Goal: Information Seeking & Learning: Learn about a topic

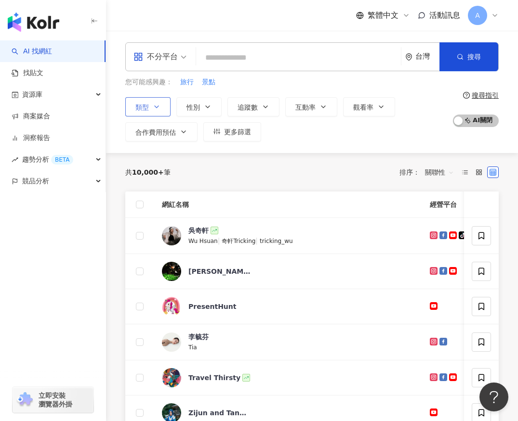
click at [157, 100] on button "類型" at bounding box center [147, 106] width 45 height 19
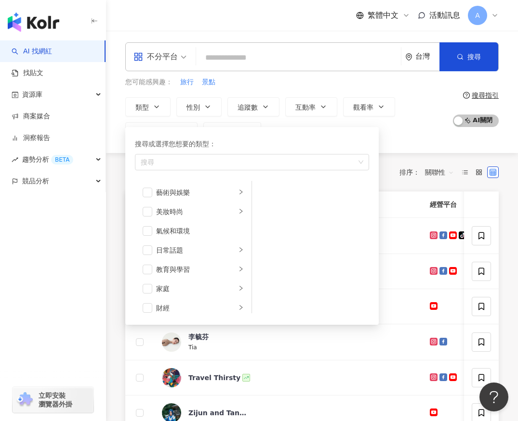
click at [151, 65] on span at bounding box center [159, 57] width 53 height 28
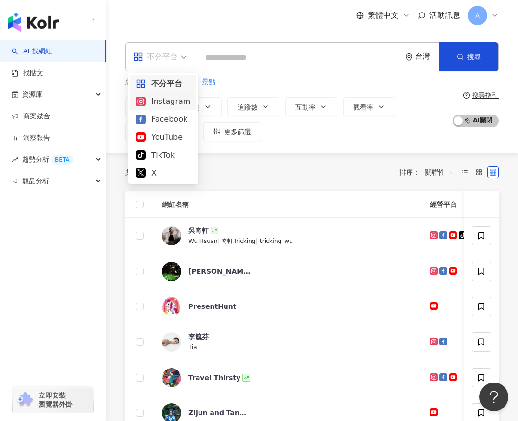
click at [153, 102] on div "Instagram" at bounding box center [163, 101] width 54 height 12
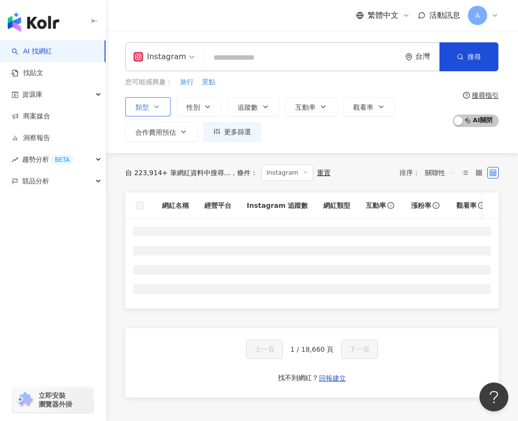
click at [154, 105] on icon "button" at bounding box center [157, 107] width 8 height 8
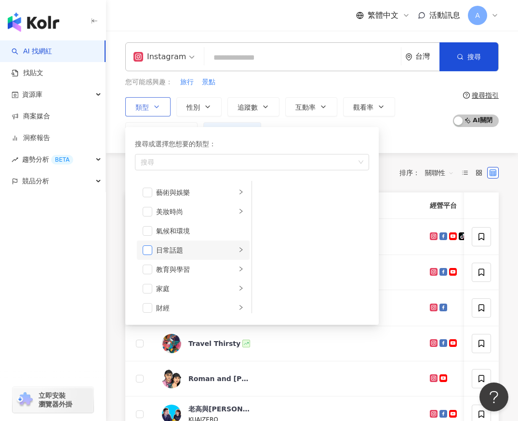
click at [147, 251] on span "button" at bounding box center [148, 251] width 10 height 10
click at [215, 87] on button "景點" at bounding box center [208, 82] width 14 height 11
type input "**"
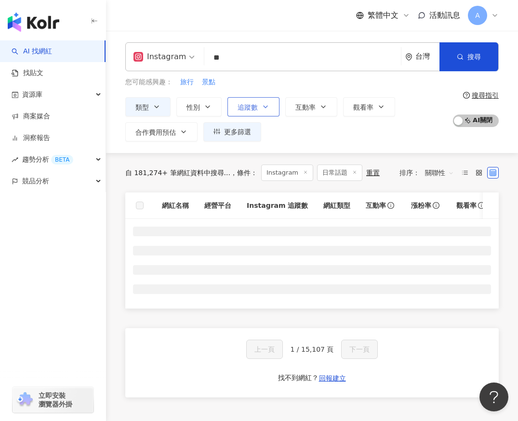
click at [256, 104] on span "追蹤數" at bounding box center [247, 108] width 20 height 8
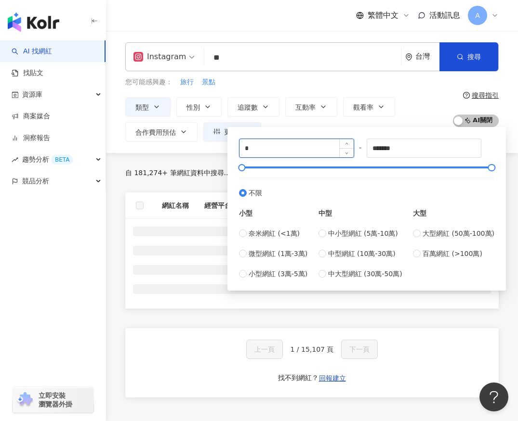
click at [275, 143] on input "*" at bounding box center [296, 148] width 114 height 18
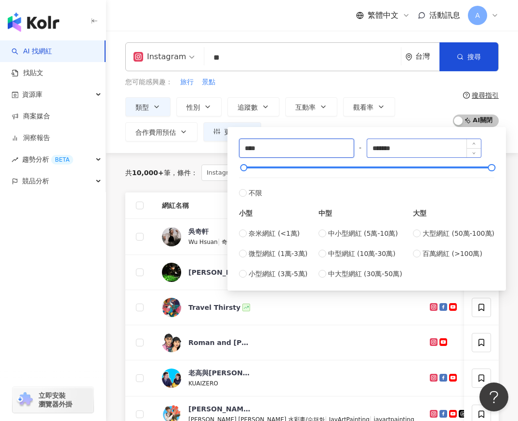
type input "****"
click at [398, 150] on input "*******" at bounding box center [424, 148] width 114 height 18
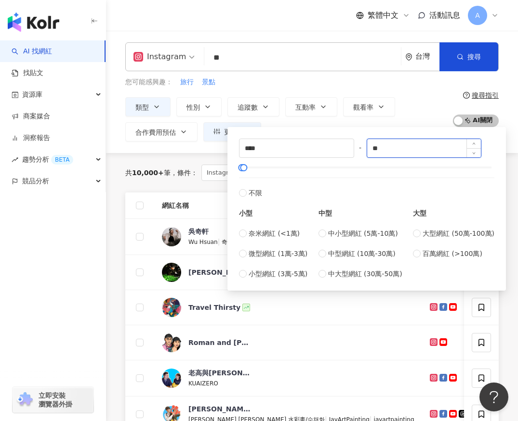
type input "*"
type input "****"
click at [364, 80] on div "您可能感興趣： 旅行 景點" at bounding box center [286, 82] width 322 height 11
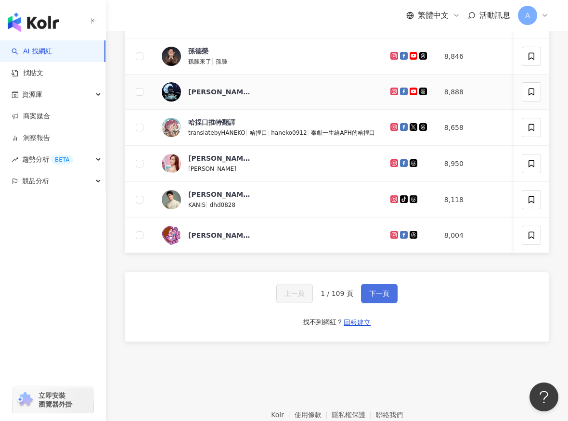
scroll to position [448, 0]
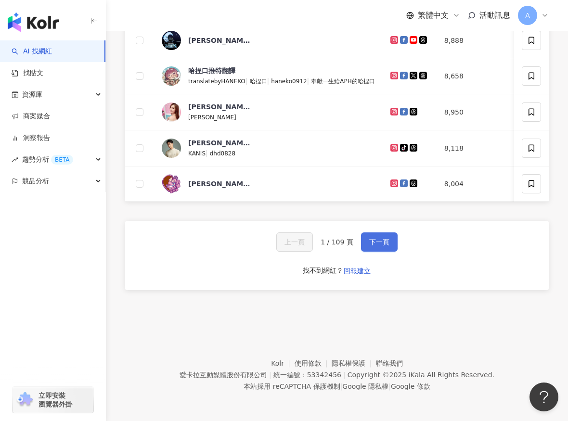
click at [381, 233] on button "下一頁" at bounding box center [379, 242] width 37 height 19
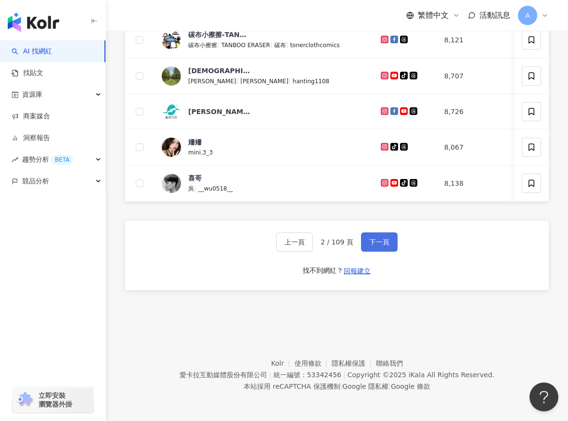
click at [385, 243] on span "下一頁" at bounding box center [379, 242] width 20 height 8
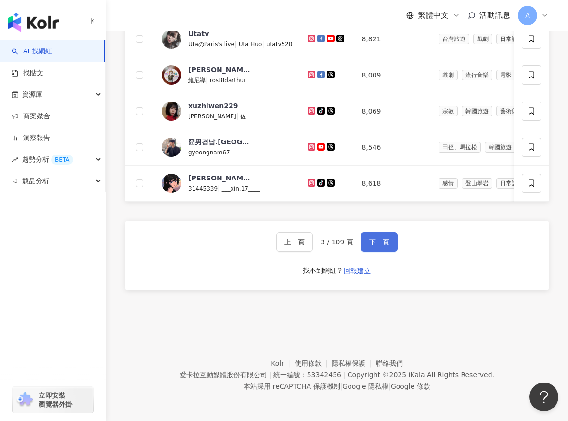
click at [385, 243] on span "下一頁" at bounding box center [379, 242] width 20 height 8
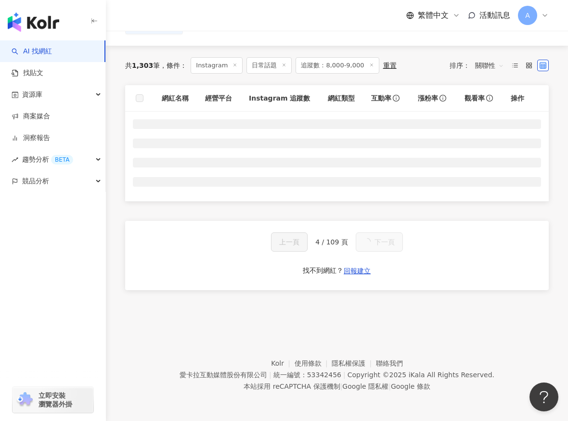
scroll to position [107, 0]
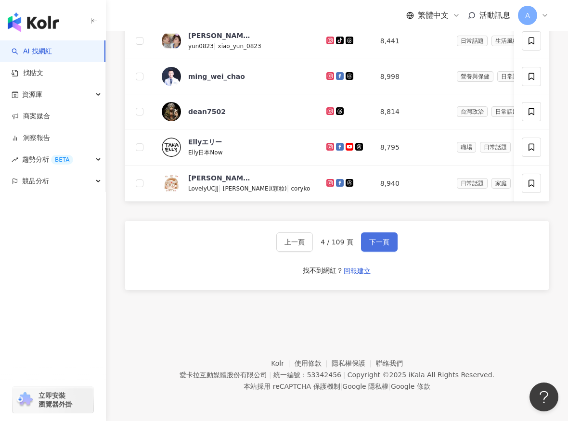
click at [385, 243] on span "下一頁" at bounding box center [379, 242] width 20 height 8
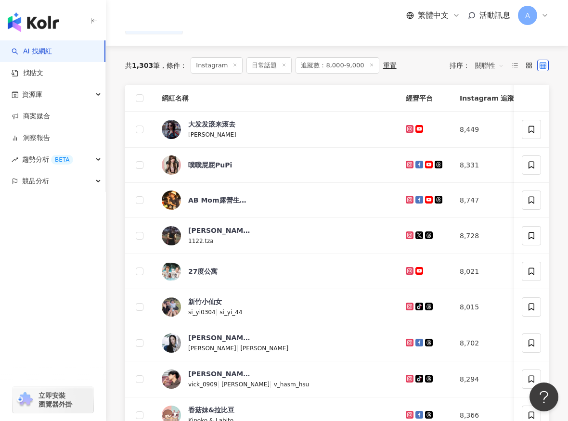
scroll to position [447, 0]
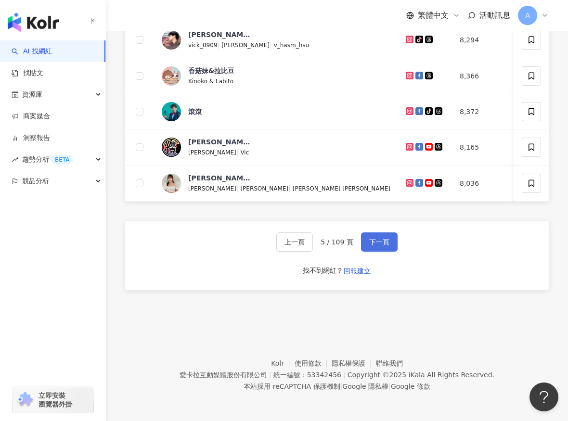
click at [385, 243] on span "下一頁" at bounding box center [379, 242] width 20 height 8
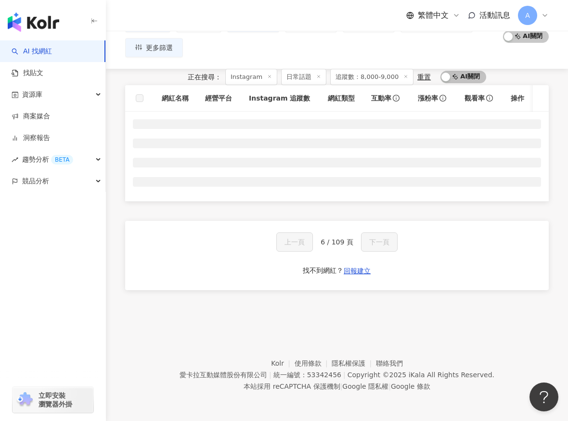
scroll to position [107, 0]
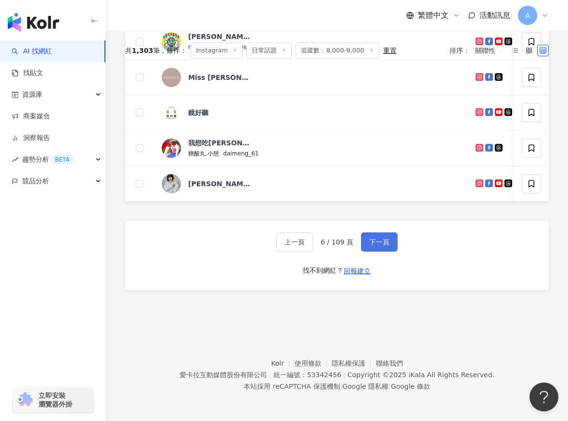
click at [385, 244] on span "下一頁" at bounding box center [379, 242] width 20 height 8
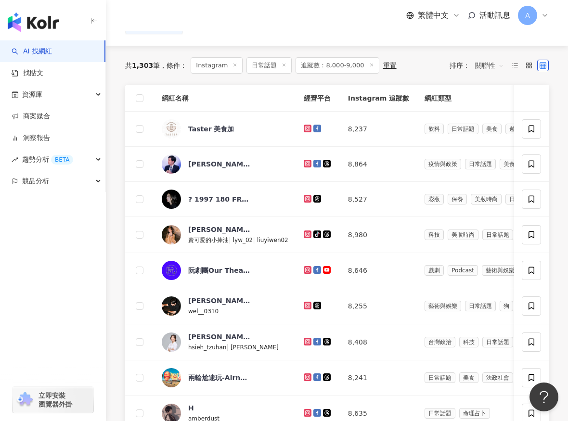
scroll to position [445, 0]
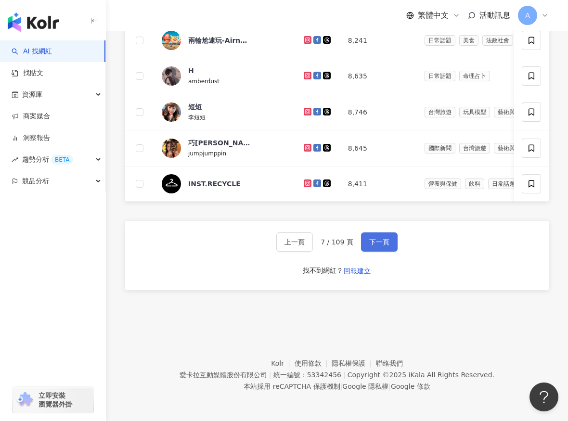
click at [385, 243] on span "下一頁" at bounding box center [379, 242] width 20 height 8
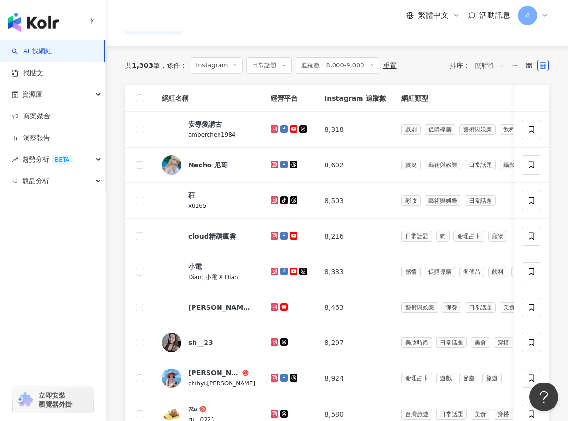
scroll to position [444, 0]
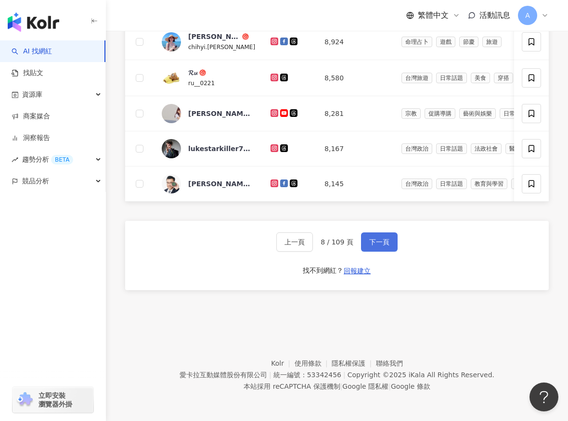
click at [377, 238] on span "下一頁" at bounding box center [379, 242] width 20 height 8
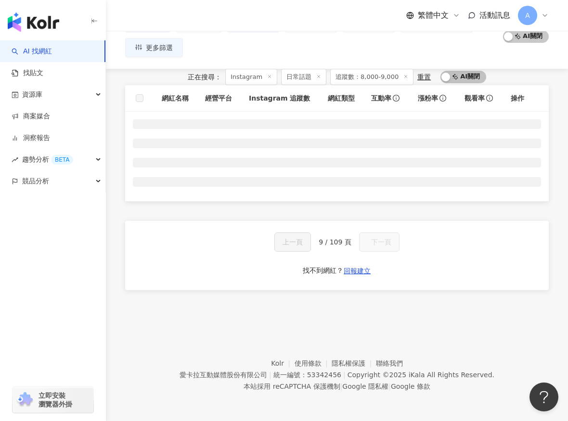
scroll to position [107, 0]
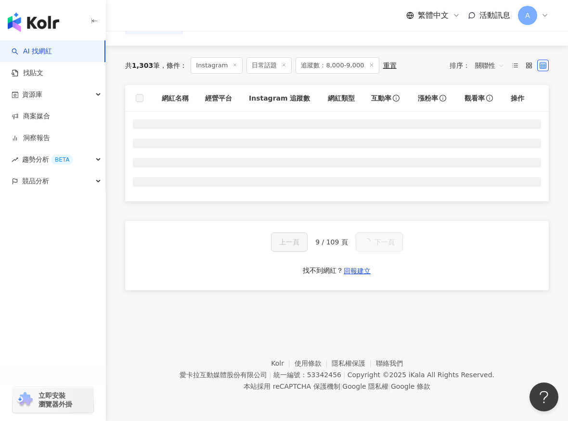
click at [377, 237] on button "下一頁" at bounding box center [379, 242] width 47 height 19
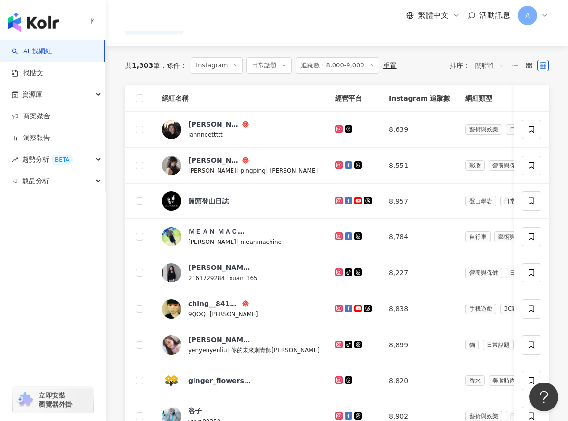
scroll to position [444, 0]
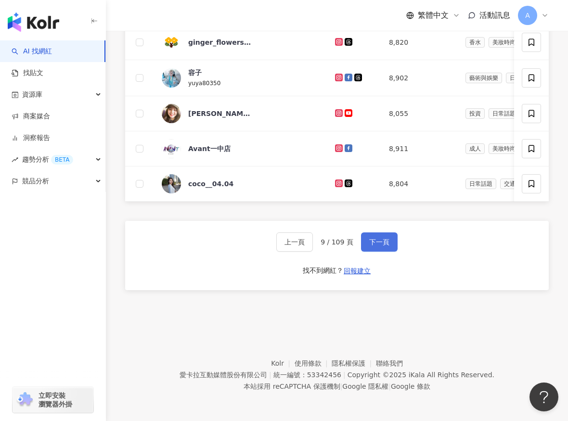
click at [377, 237] on button "下一頁" at bounding box center [379, 242] width 37 height 19
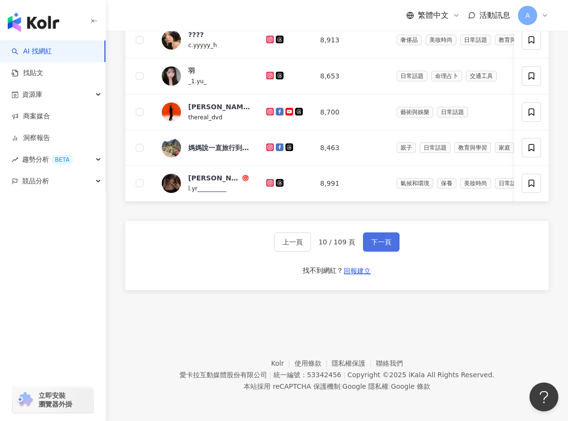
click at [391, 238] on button "下一頁" at bounding box center [381, 242] width 37 height 19
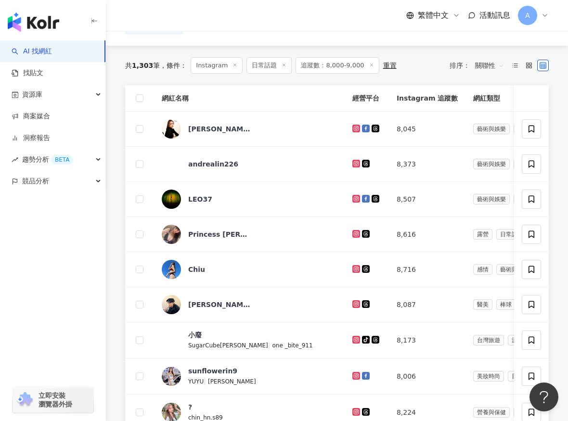
scroll to position [443, 0]
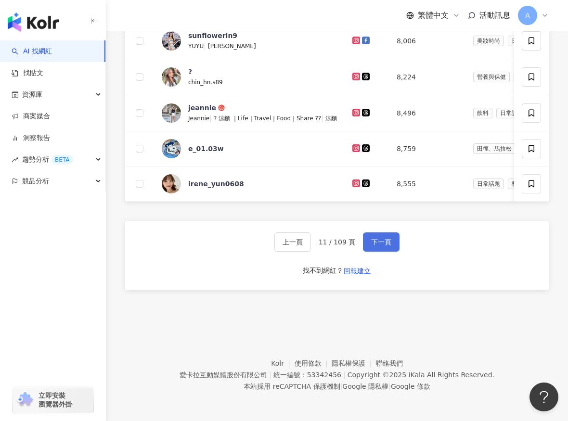
click at [391, 238] on button "下一頁" at bounding box center [381, 242] width 37 height 19
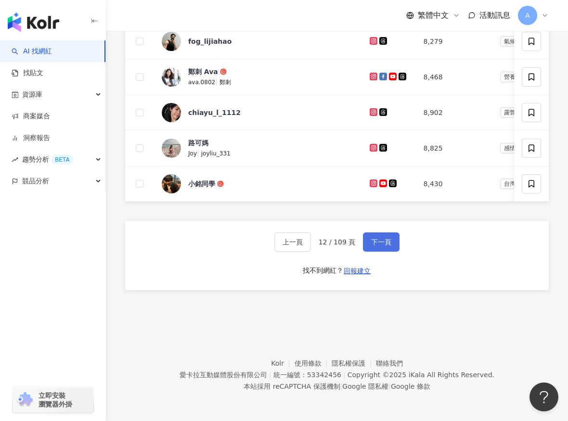
click at [391, 238] on button "下一頁" at bounding box center [381, 242] width 37 height 19
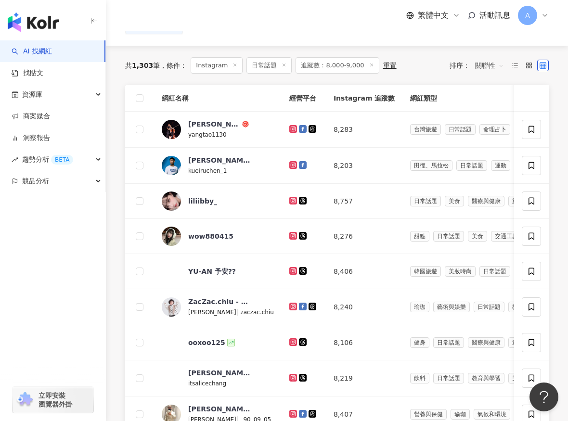
scroll to position [443, 0]
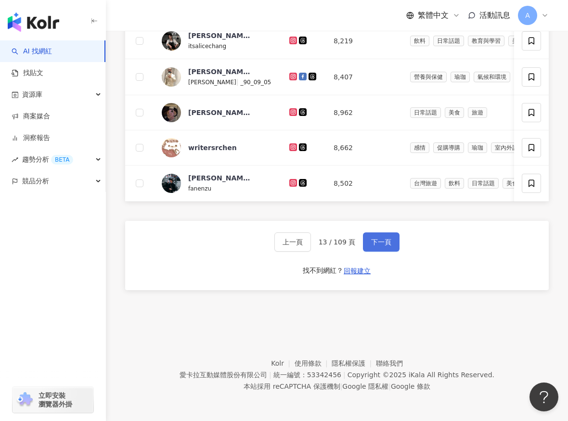
click at [385, 240] on span "下一頁" at bounding box center [381, 242] width 20 height 8
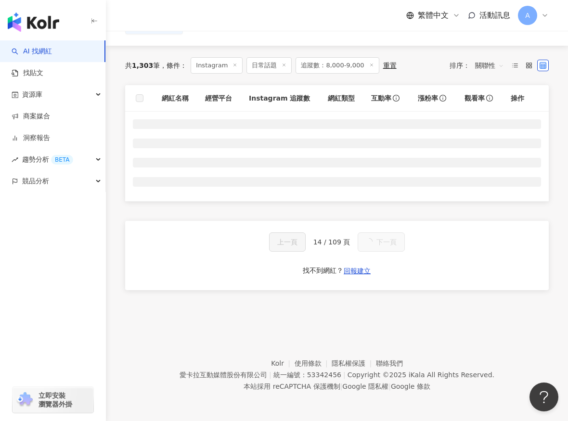
click at [385, 241] on button "下一頁" at bounding box center [381, 242] width 47 height 19
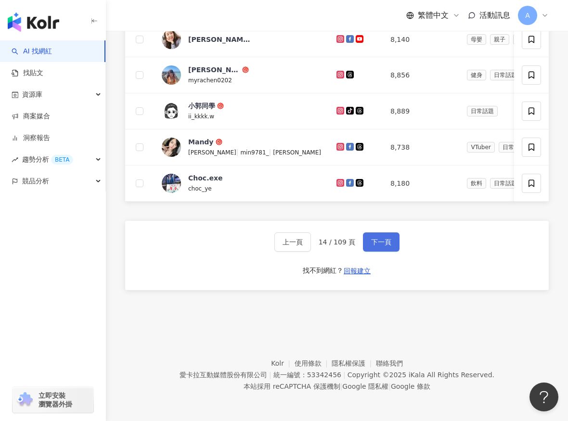
click at [385, 242] on span "下一頁" at bounding box center [381, 242] width 20 height 8
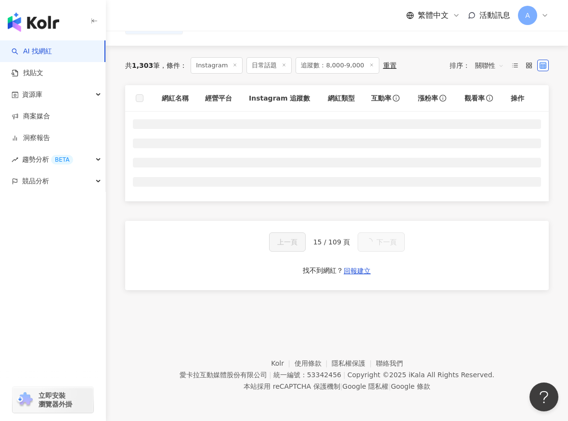
scroll to position [443, 0]
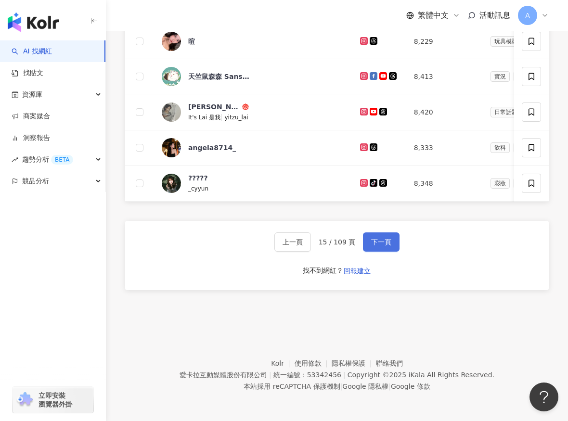
click at [385, 241] on span "下一頁" at bounding box center [381, 242] width 20 height 8
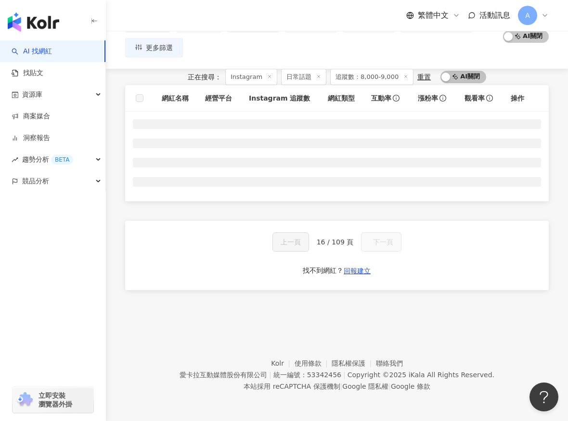
scroll to position [107, 0]
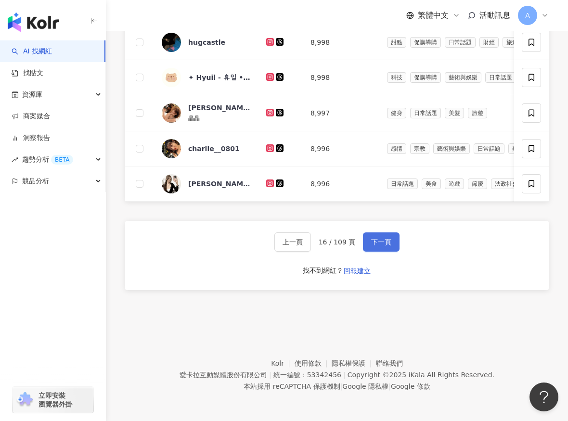
click at [385, 241] on span "下一頁" at bounding box center [381, 242] width 20 height 8
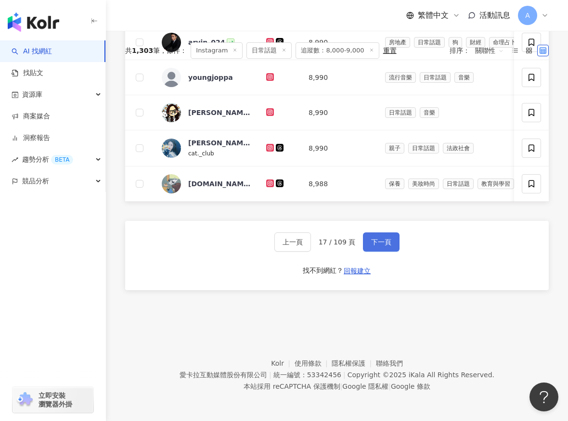
click at [385, 241] on span "下一頁" at bounding box center [381, 242] width 20 height 8
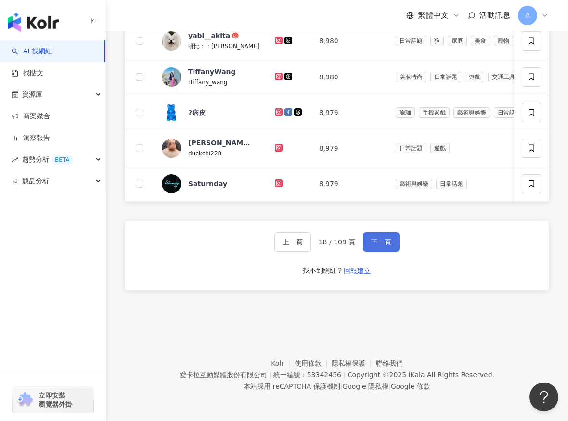
click at [384, 239] on span "下一頁" at bounding box center [381, 242] width 20 height 8
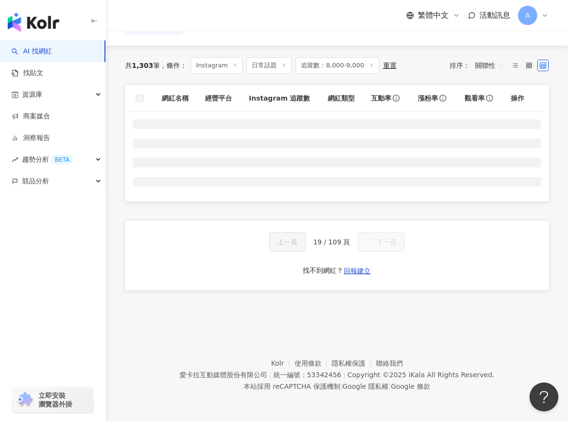
click at [384, 239] on button "下一頁" at bounding box center [381, 242] width 47 height 19
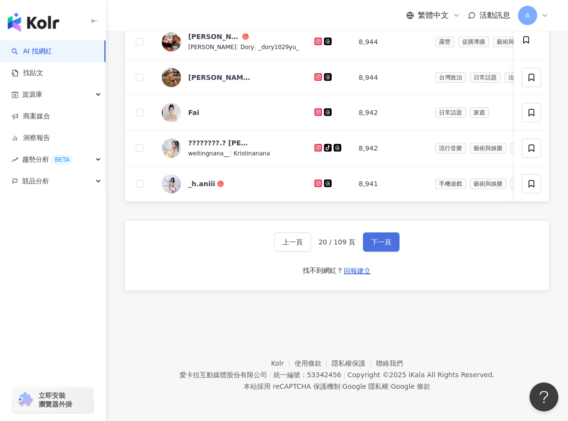
click at [385, 240] on button "下一頁" at bounding box center [381, 242] width 37 height 19
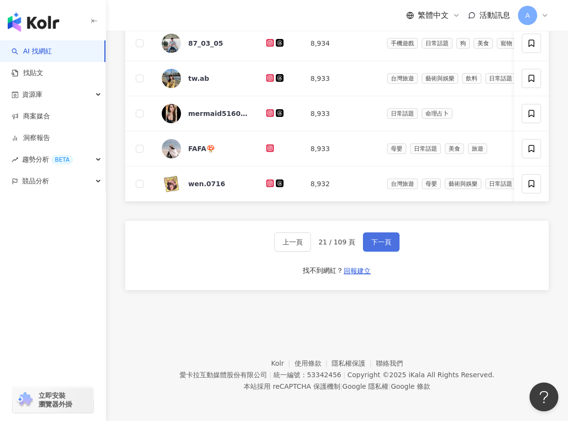
click at [385, 240] on span "下一頁" at bounding box center [381, 242] width 20 height 8
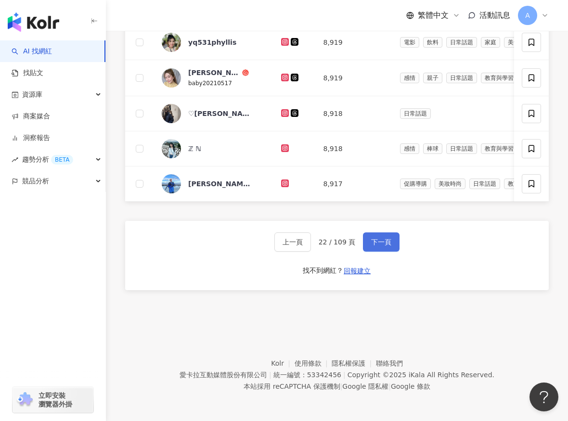
click at [385, 240] on button "下一頁" at bounding box center [381, 242] width 37 height 19
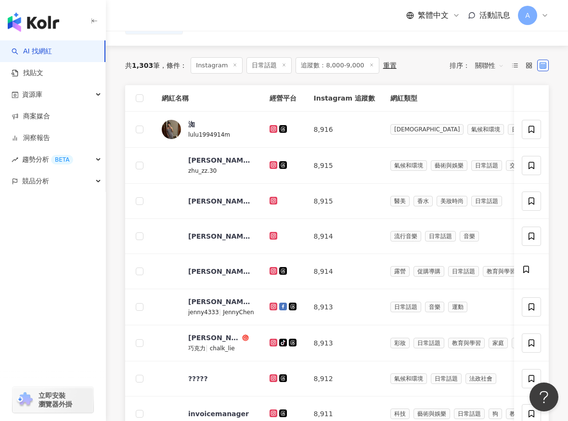
scroll to position [441, 0]
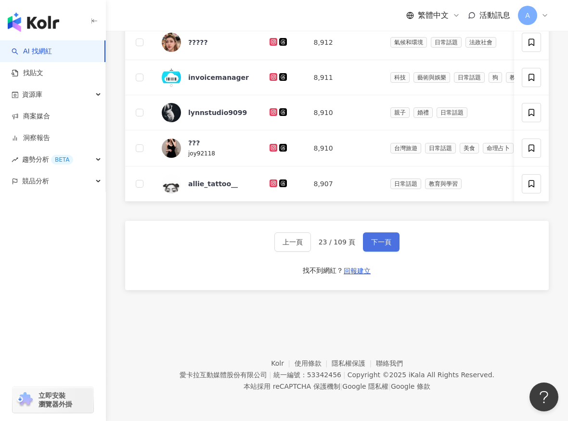
click at [376, 240] on button "下一頁" at bounding box center [381, 242] width 37 height 19
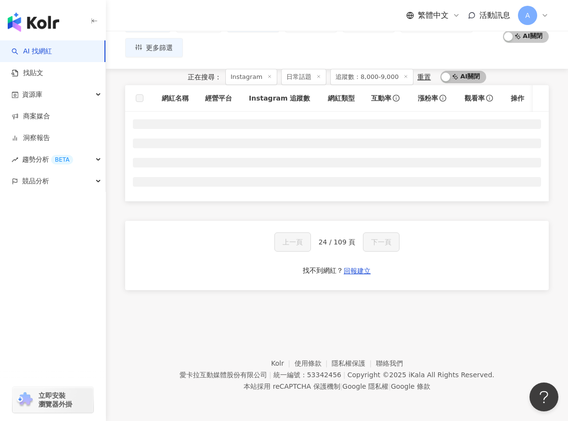
scroll to position [107, 0]
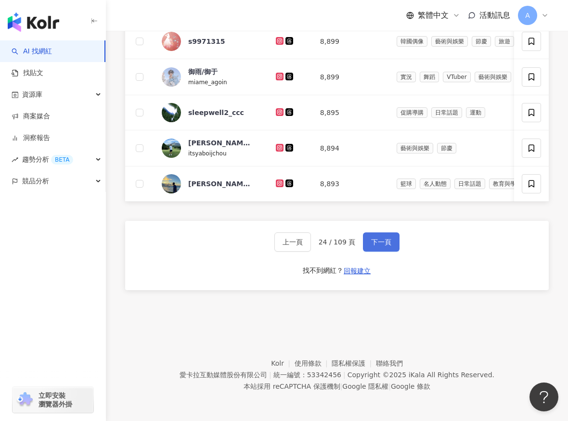
click at [376, 240] on button "下一頁" at bounding box center [381, 242] width 37 height 19
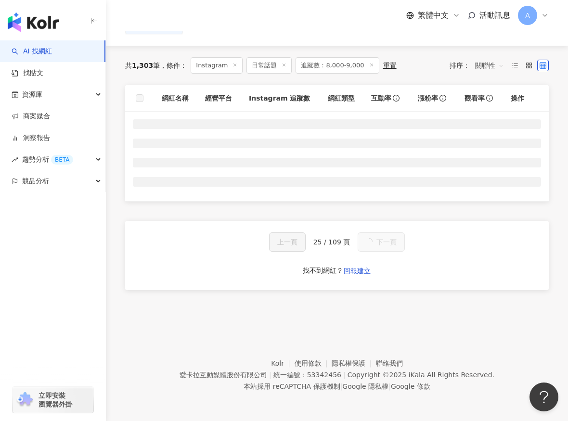
click at [376, 240] on button "下一頁" at bounding box center [381, 242] width 47 height 19
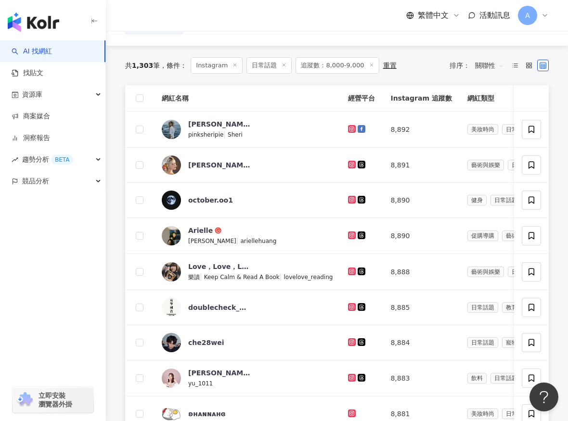
scroll to position [441, 0]
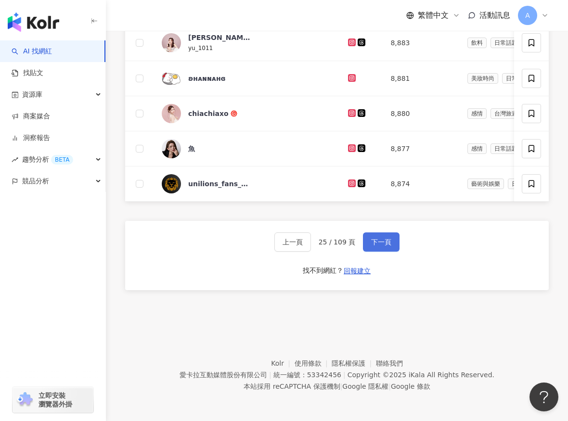
click at [376, 240] on span "下一頁" at bounding box center [381, 242] width 20 height 8
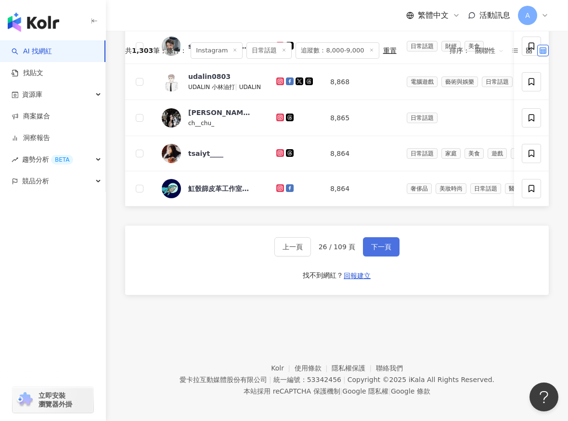
click at [376, 240] on button "下一頁" at bounding box center [381, 246] width 37 height 19
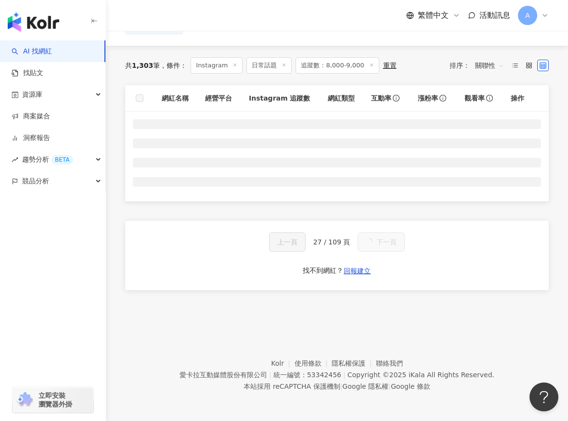
scroll to position [441, 0]
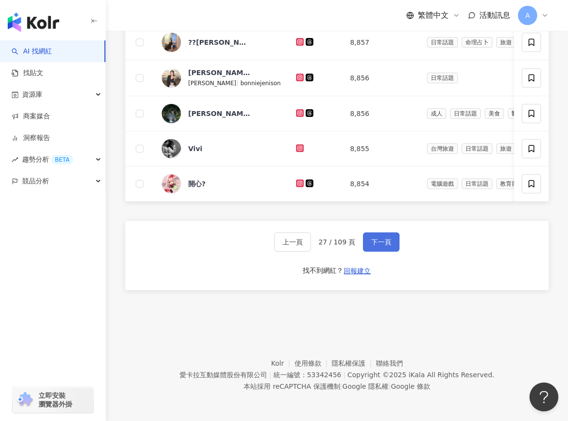
click at [376, 240] on span "下一頁" at bounding box center [381, 242] width 20 height 8
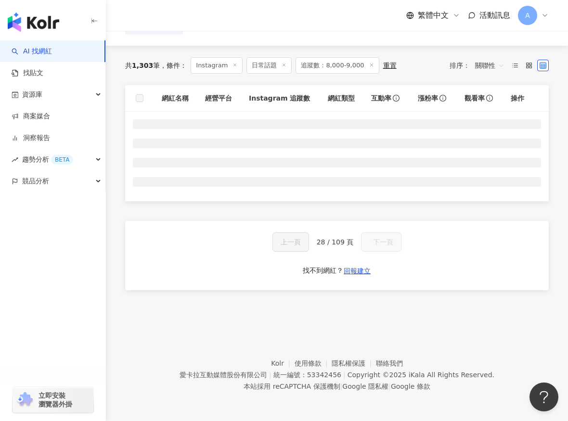
scroll to position [107, 0]
click at [376, 240] on button "下一頁" at bounding box center [381, 242] width 47 height 19
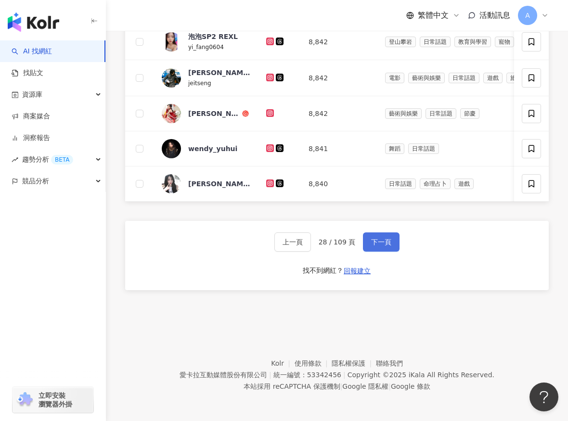
click at [376, 240] on span "下一頁" at bounding box center [381, 242] width 20 height 8
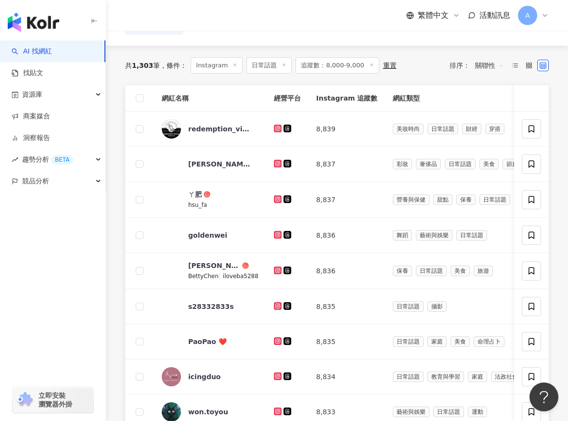
scroll to position [441, 0]
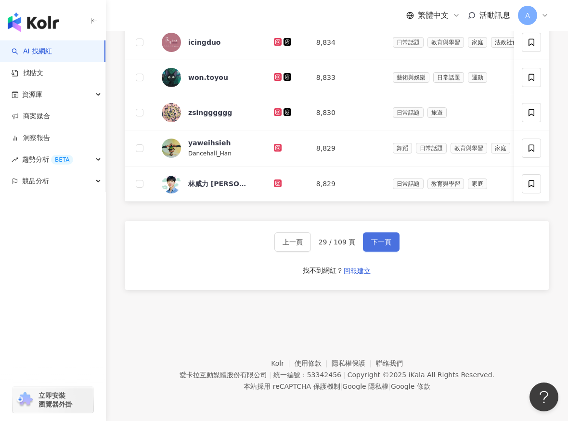
click at [375, 237] on button "下一頁" at bounding box center [381, 242] width 37 height 19
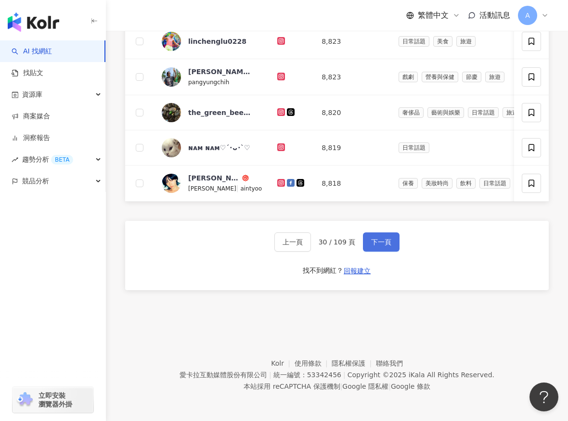
click at [375, 237] on button "下一頁" at bounding box center [381, 242] width 37 height 19
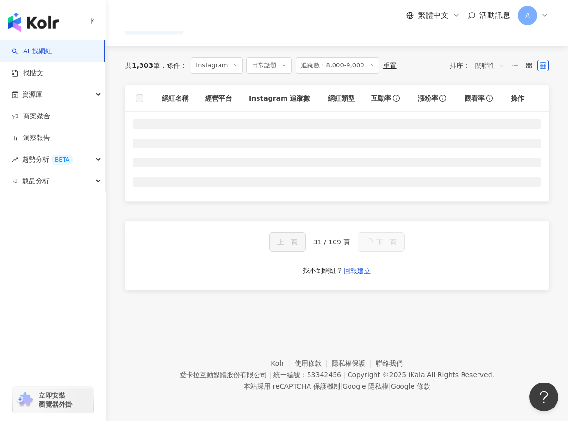
scroll to position [441, 0]
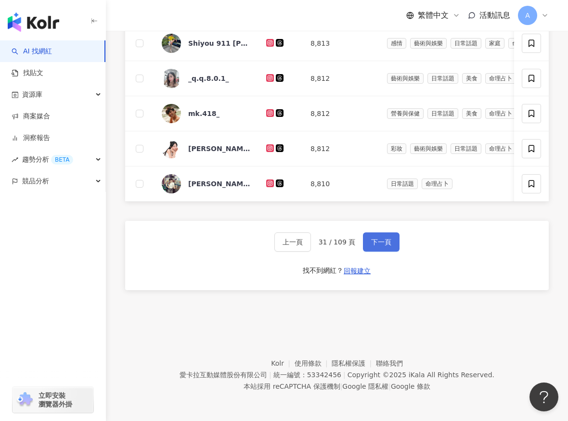
click at [376, 239] on button "下一頁" at bounding box center [381, 242] width 37 height 19
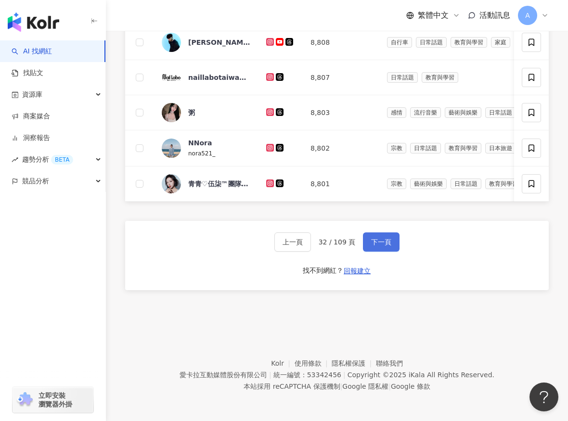
click at [376, 240] on span "下一頁" at bounding box center [381, 242] width 20 height 8
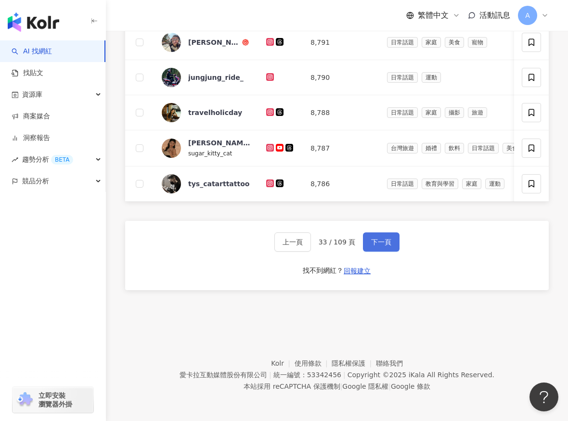
click at [376, 240] on span "下一頁" at bounding box center [381, 242] width 20 height 8
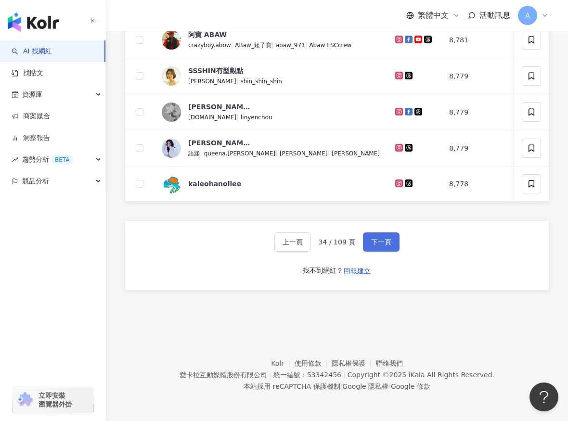
click at [376, 241] on button "下一頁" at bounding box center [381, 242] width 37 height 19
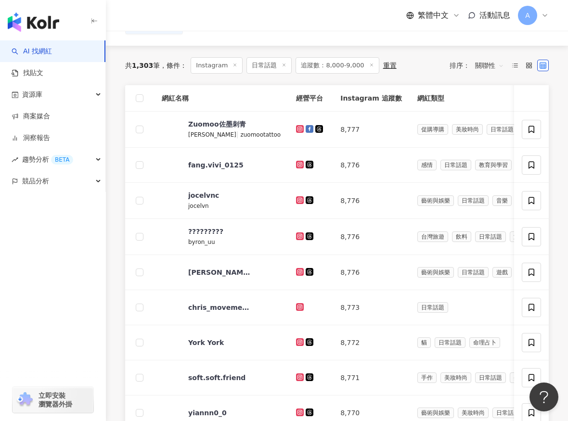
scroll to position [441, 0]
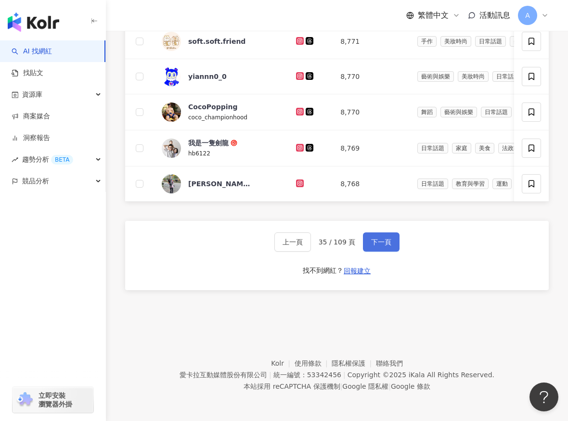
click at [376, 241] on span "下一頁" at bounding box center [381, 242] width 20 height 8
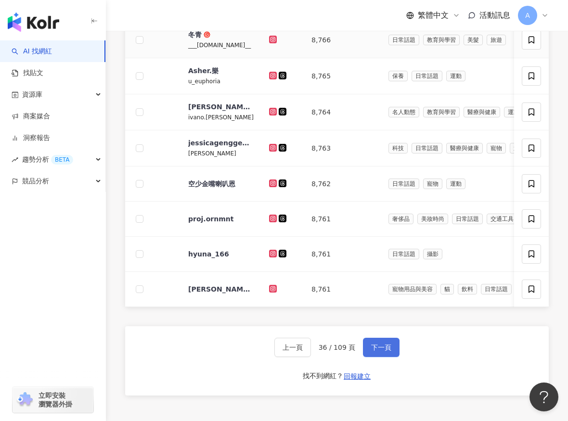
scroll to position [358, 0]
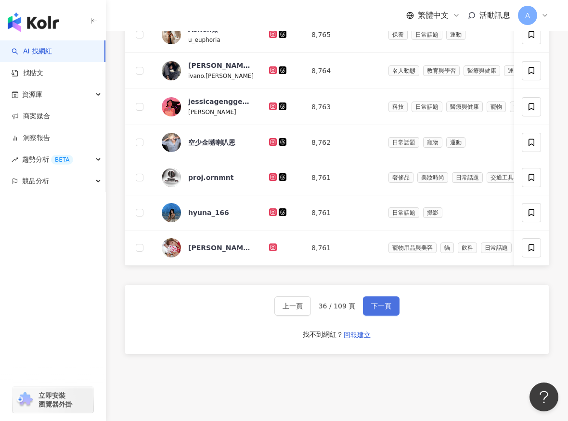
click at [384, 310] on span "下一頁" at bounding box center [381, 306] width 20 height 8
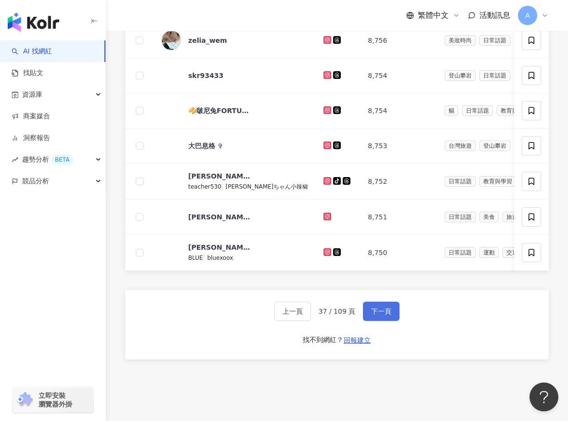
scroll to position [342, 0]
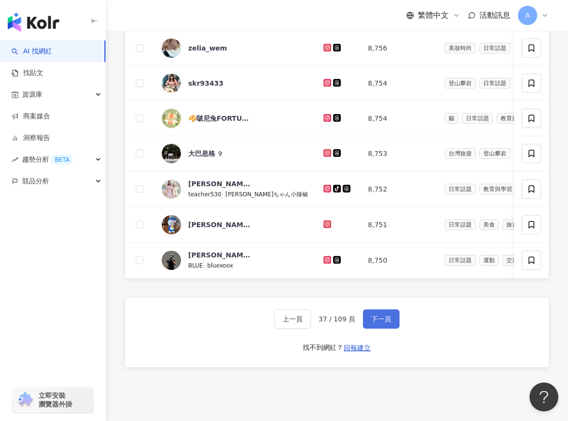
click at [371, 323] on span "下一頁" at bounding box center [381, 319] width 20 height 8
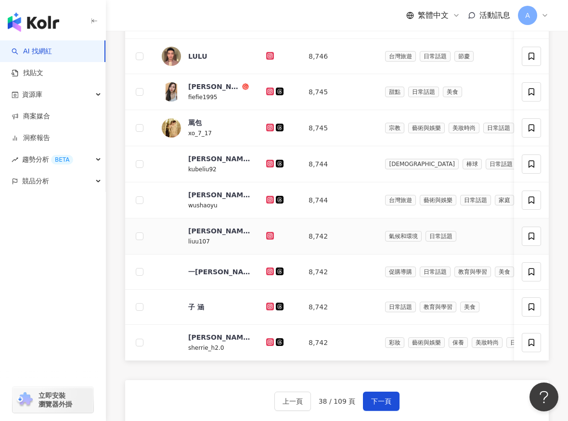
scroll to position [316, 0]
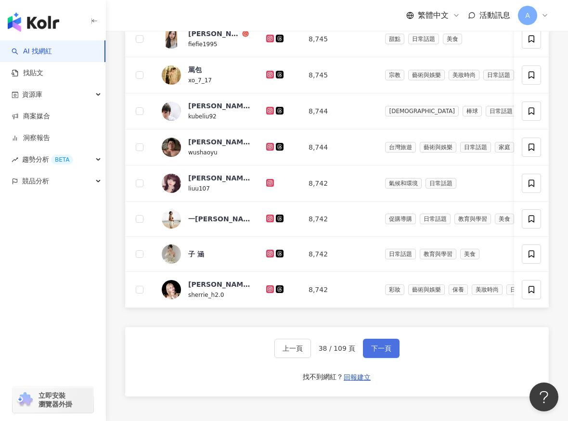
click at [363, 358] on button "下一頁" at bounding box center [381, 348] width 37 height 19
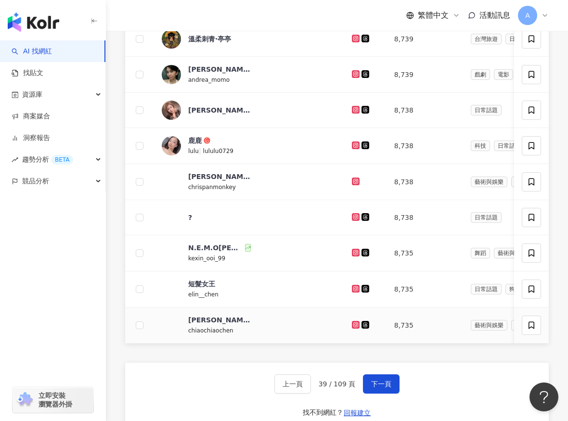
scroll to position [292, 0]
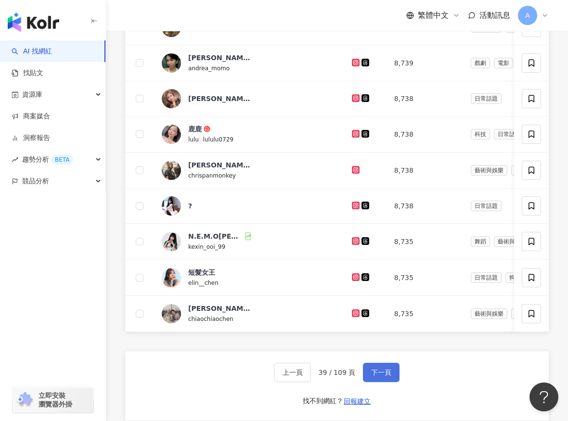
click at [376, 377] on span "下一頁" at bounding box center [381, 373] width 20 height 8
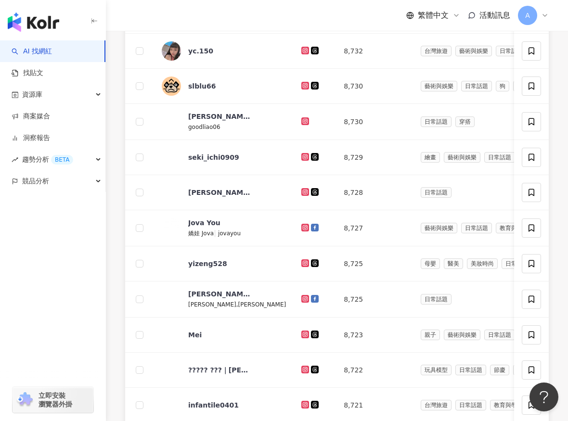
scroll to position [0, 0]
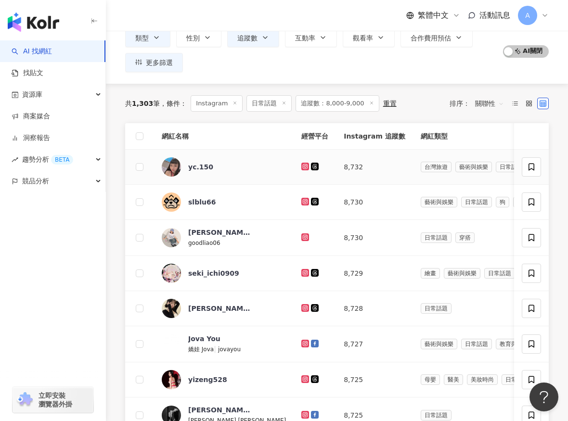
click at [303, 164] on icon at bounding box center [305, 166] width 4 height 4
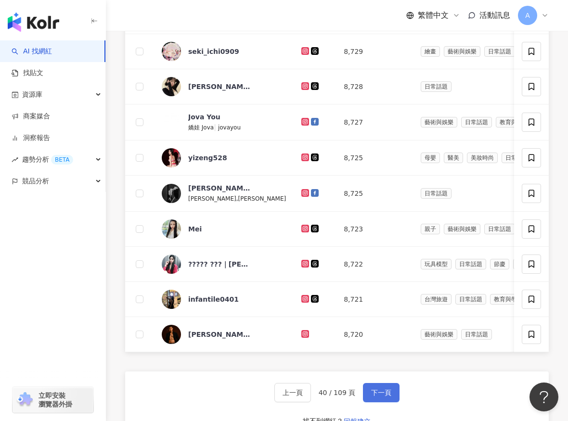
click at [380, 403] on button "下一頁" at bounding box center [381, 392] width 37 height 19
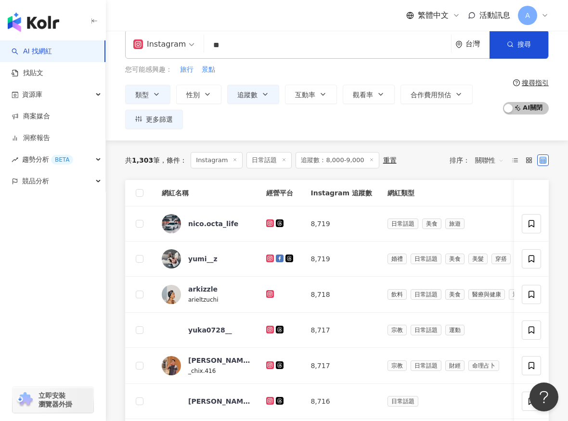
scroll to position [0, 0]
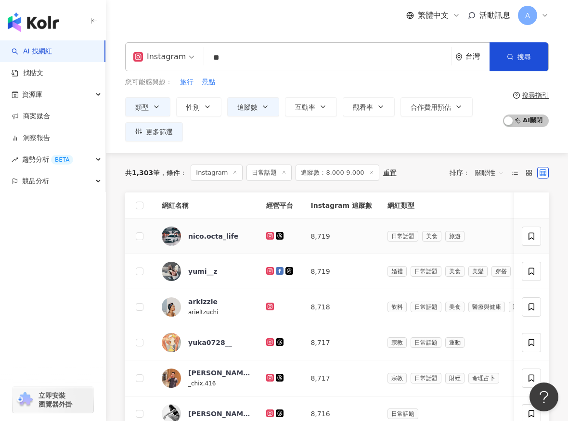
click at [270, 238] on icon at bounding box center [270, 236] width 8 height 8
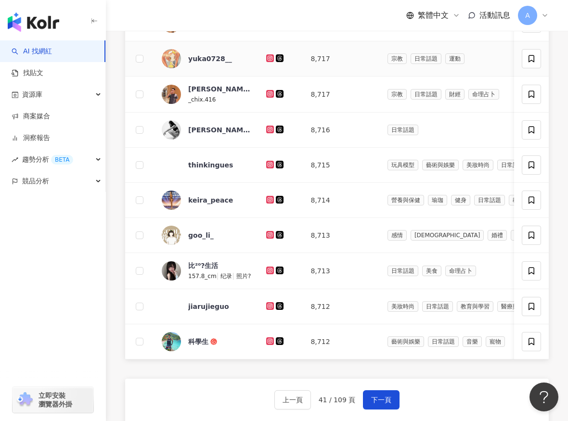
scroll to position [310, 0]
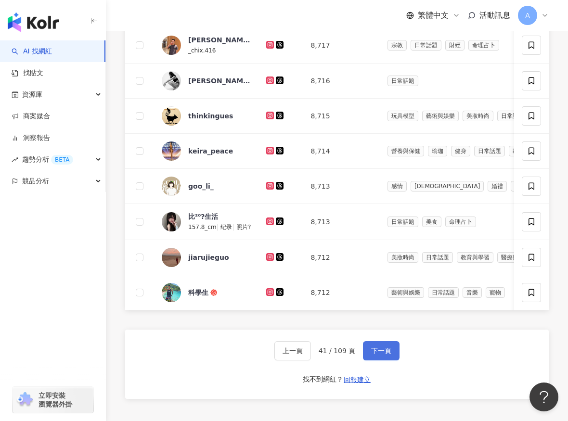
click at [364, 361] on button "下一頁" at bounding box center [381, 350] width 37 height 19
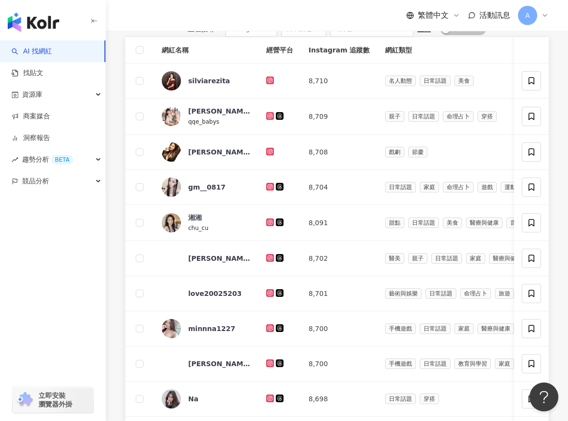
scroll to position [131, 0]
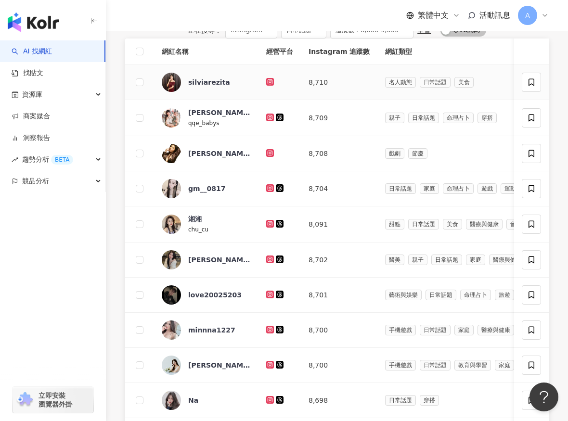
click at [273, 86] on icon at bounding box center [270, 82] width 8 height 8
click at [272, 121] on icon at bounding box center [270, 118] width 8 height 8
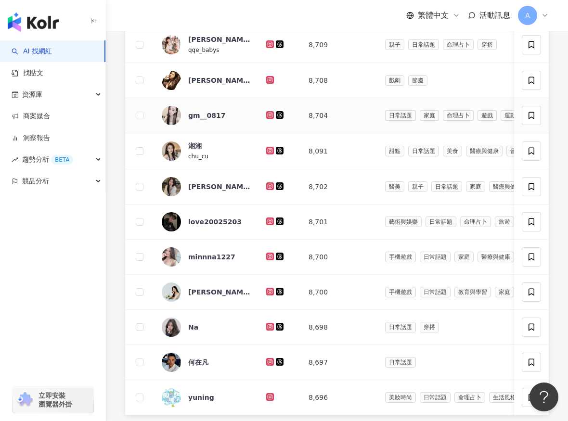
scroll to position [205, 0]
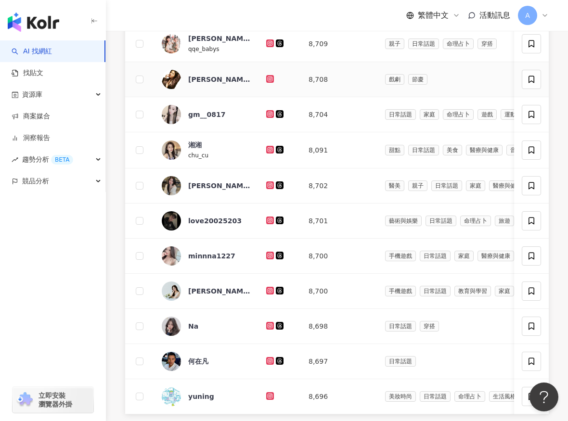
click at [274, 83] on icon at bounding box center [270, 79] width 8 height 8
click at [273, 117] on icon at bounding box center [270, 114] width 6 height 6
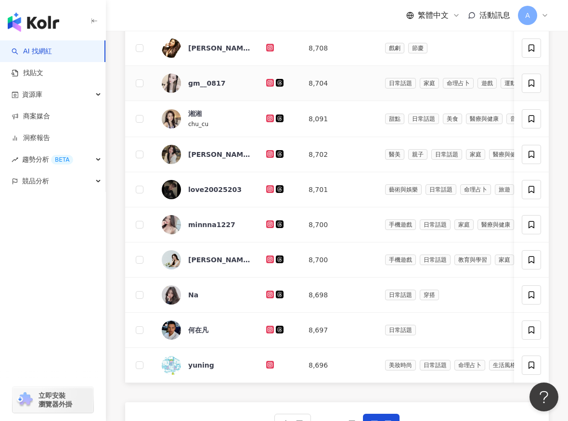
scroll to position [245, 0]
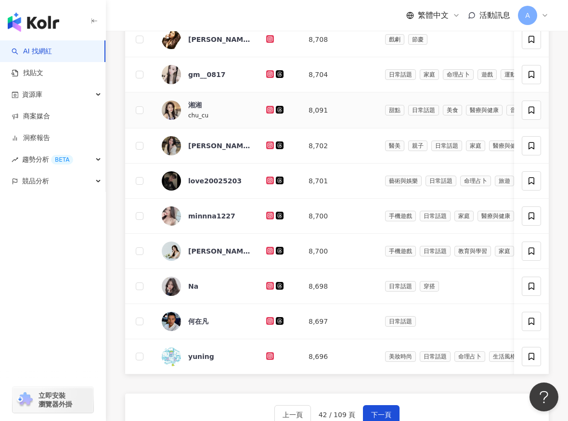
click at [271, 110] on icon at bounding box center [269, 109] width 1 height 1
click at [271, 147] on icon at bounding box center [270, 145] width 4 height 4
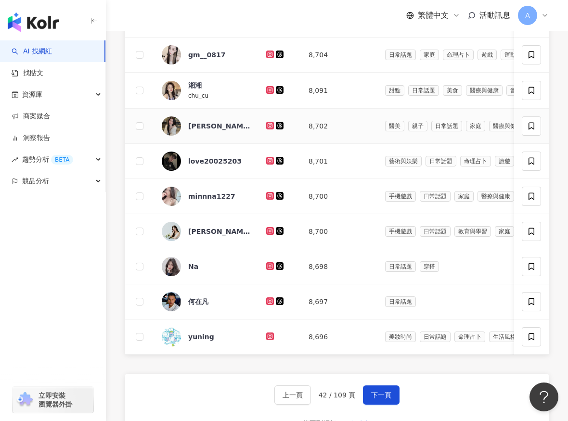
scroll to position [267, 0]
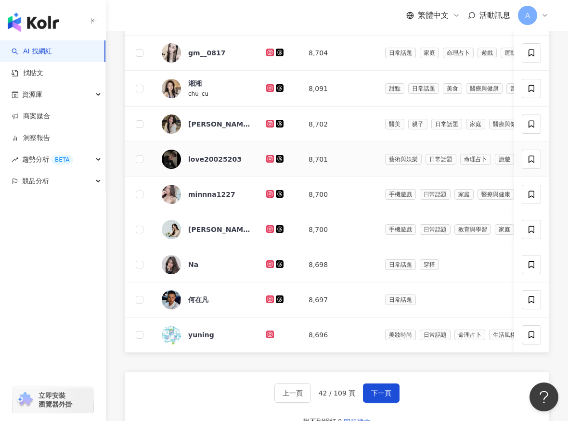
click at [273, 163] on icon at bounding box center [270, 159] width 8 height 8
click at [269, 198] on icon at bounding box center [270, 194] width 8 height 8
click at [270, 232] on icon at bounding box center [270, 229] width 6 height 6
click at [267, 268] on icon at bounding box center [270, 265] width 8 height 8
click at [268, 303] on icon at bounding box center [270, 300] width 8 height 8
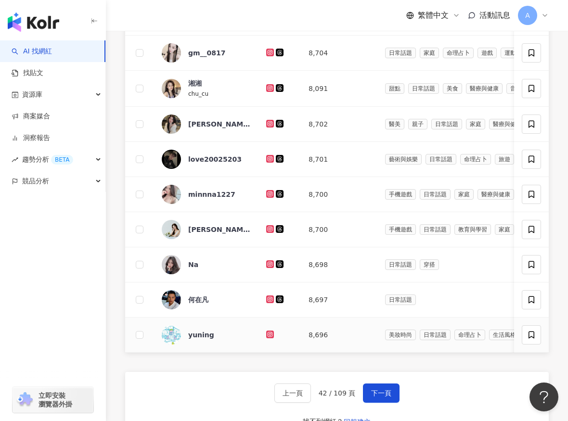
click at [269, 336] on icon at bounding box center [270, 334] width 4 height 4
click at [374, 403] on button "下一頁" at bounding box center [381, 393] width 37 height 19
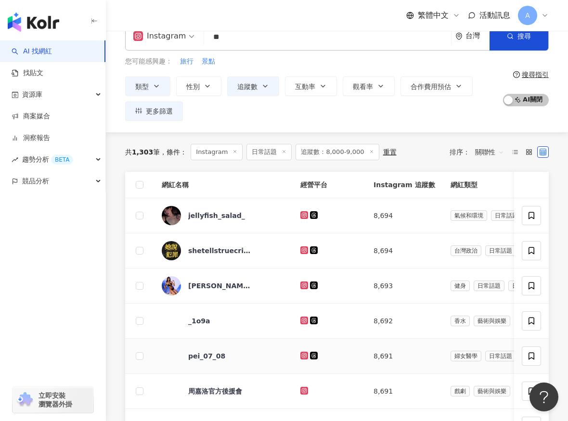
scroll to position [0, 0]
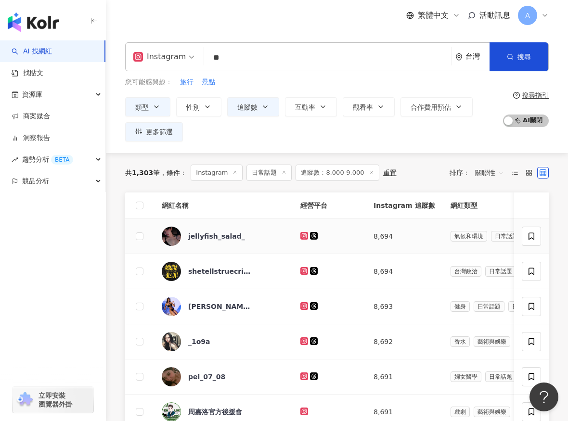
click at [301, 234] on icon at bounding box center [305, 236] width 8 height 8
click at [302, 233] on icon at bounding box center [305, 236] width 6 height 6
click at [302, 303] on icon at bounding box center [305, 306] width 6 height 6
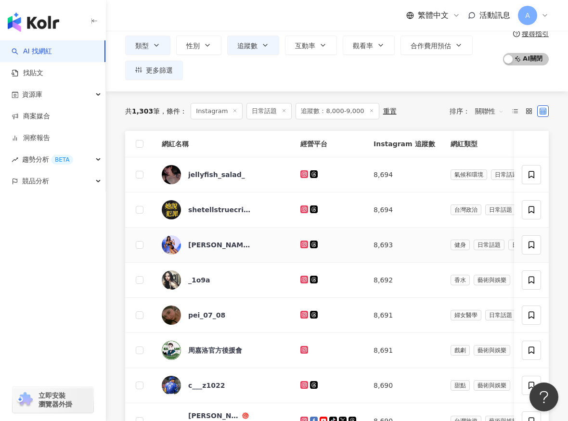
scroll to position [83, 0]
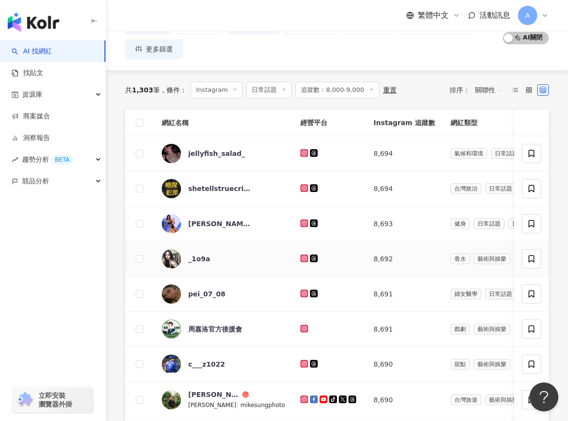
click at [301, 261] on icon at bounding box center [305, 259] width 8 height 8
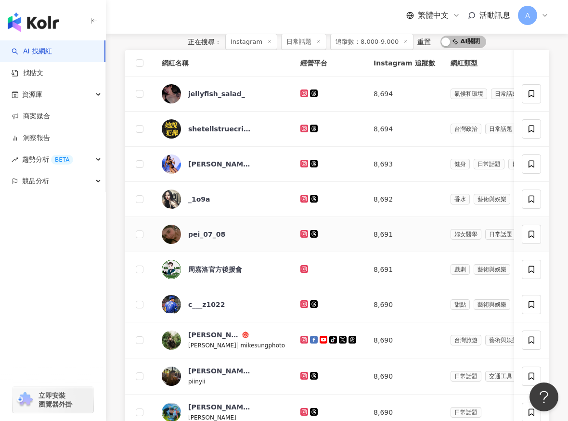
scroll to position [133, 0]
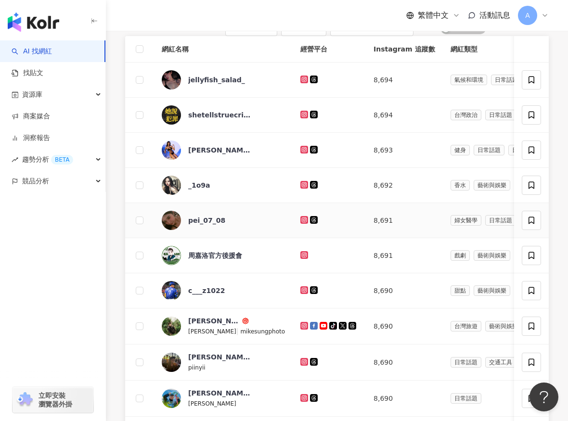
click at [302, 222] on icon at bounding box center [304, 220] width 4 height 4
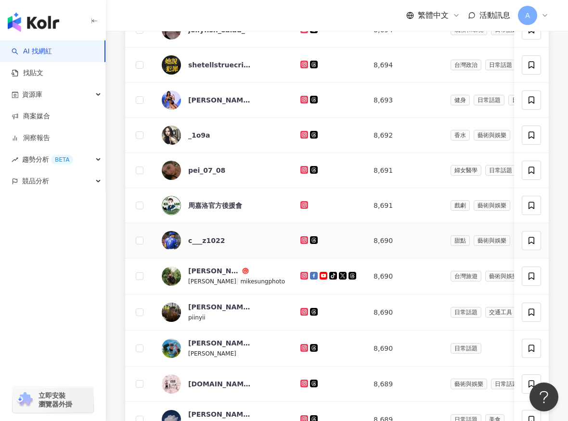
click at [301, 244] on icon at bounding box center [305, 240] width 8 height 8
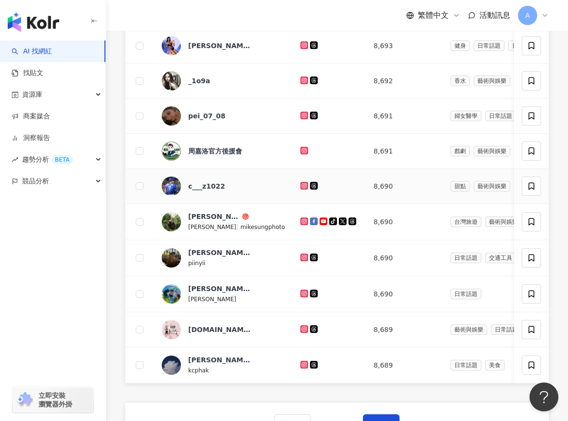
scroll to position [239, 0]
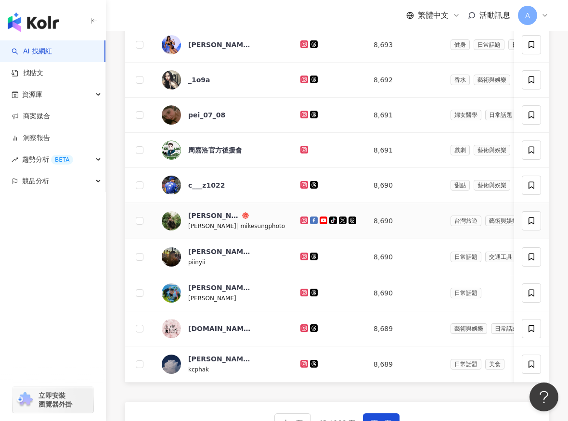
click at [301, 224] on icon at bounding box center [305, 221] width 8 height 8
click at [303, 257] on icon at bounding box center [303, 256] width 1 height 1
click at [302, 296] on icon at bounding box center [305, 293] width 6 height 6
click at [302, 367] on icon at bounding box center [305, 364] width 6 height 6
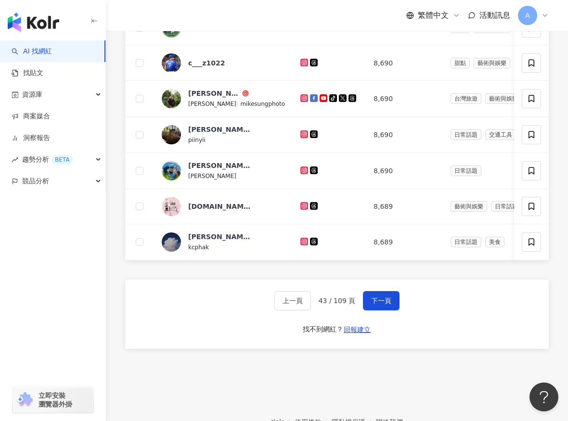
scroll to position [395, 0]
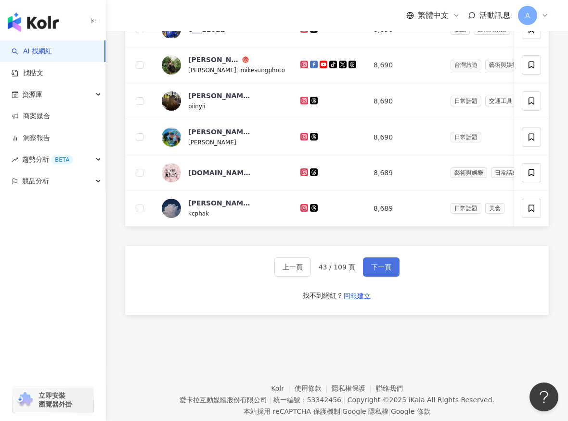
click at [387, 271] on span "下一頁" at bounding box center [381, 267] width 20 height 8
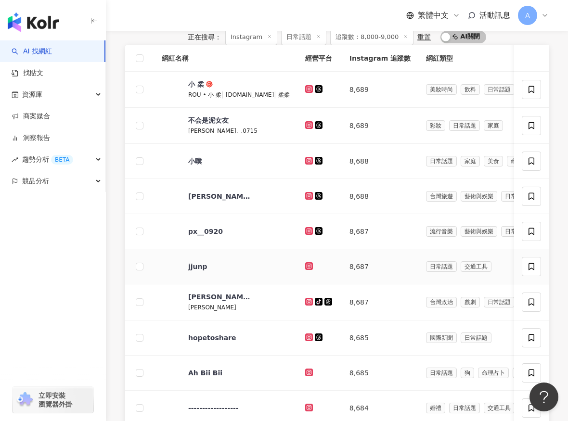
scroll to position [3, 0]
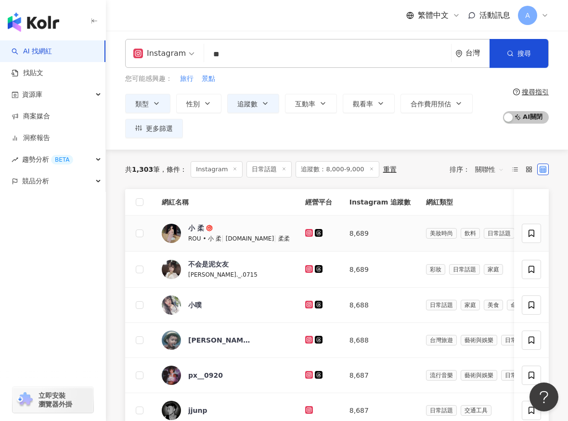
click at [308, 233] on icon at bounding box center [308, 232] width 1 height 1
click at [307, 269] on icon at bounding box center [309, 269] width 6 height 6
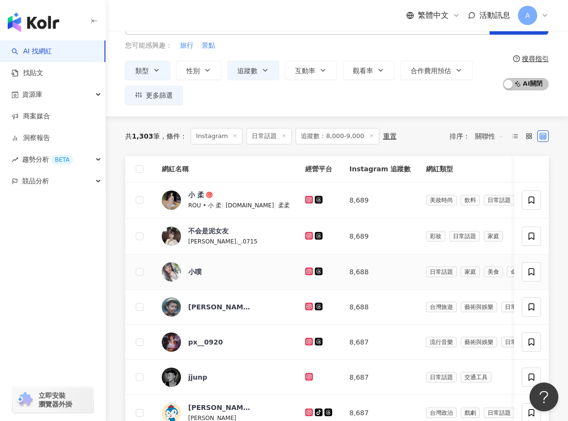
scroll to position [34, 0]
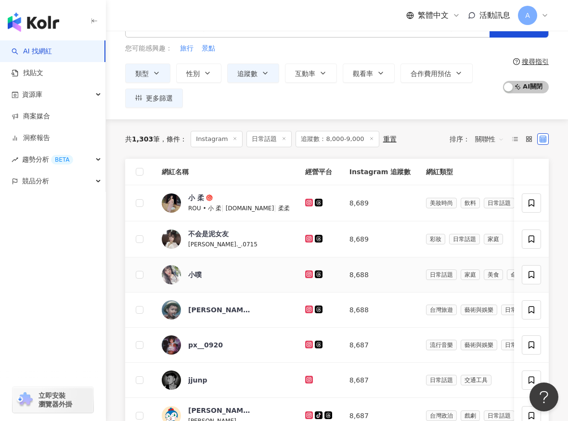
click at [307, 275] on icon at bounding box center [309, 274] width 4 height 4
click at [308, 309] on icon at bounding box center [308, 309] width 1 height 1
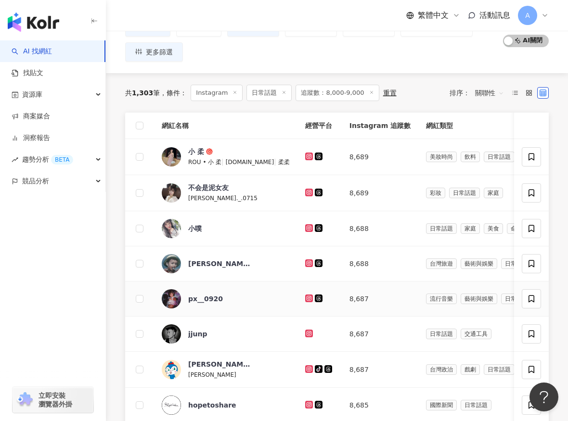
scroll to position [79, 0]
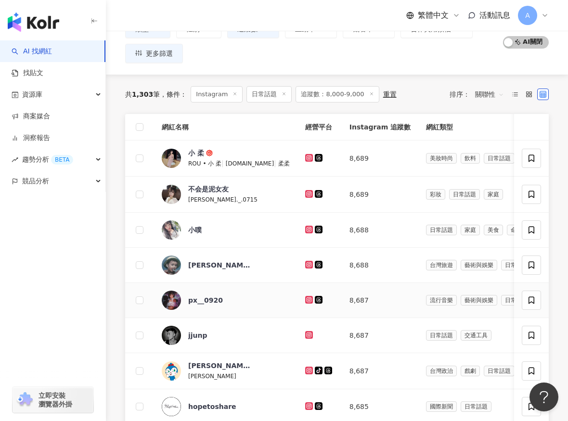
click at [307, 299] on icon at bounding box center [309, 300] width 6 height 6
click at [307, 336] on g at bounding box center [309, 335] width 8 height 8
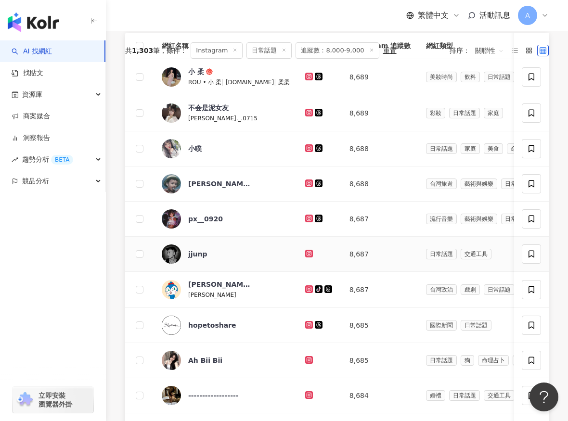
scroll to position [161, 0]
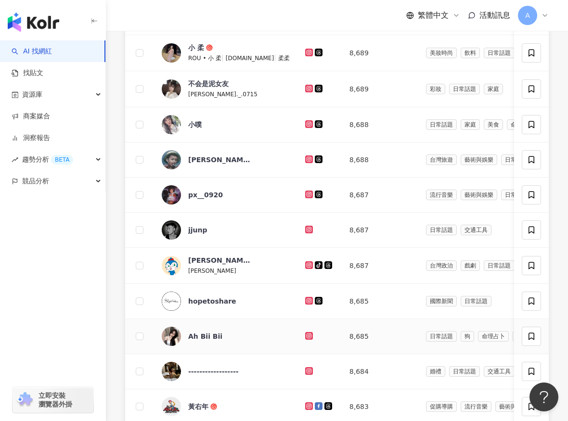
click at [305, 340] on icon at bounding box center [309, 336] width 8 height 8
click at [306, 374] on icon at bounding box center [309, 371] width 6 height 6
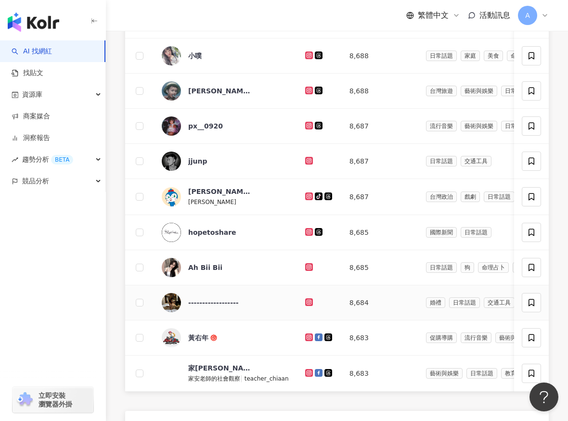
scroll to position [229, 0]
click at [305, 342] on icon at bounding box center [309, 338] width 8 height 8
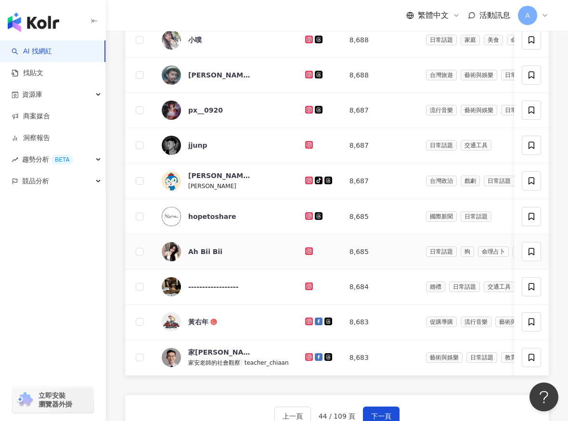
scroll to position [253, 0]
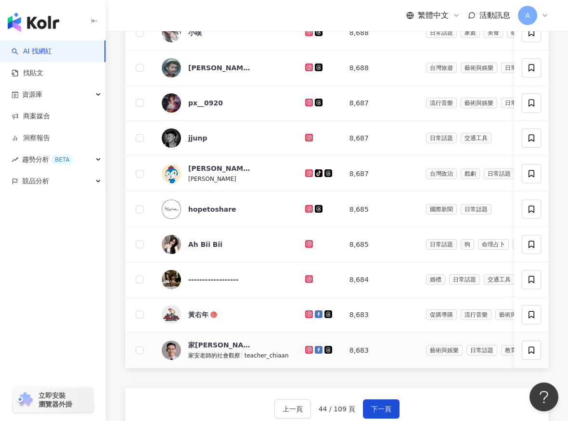
click at [309, 353] on icon at bounding box center [309, 350] width 6 height 6
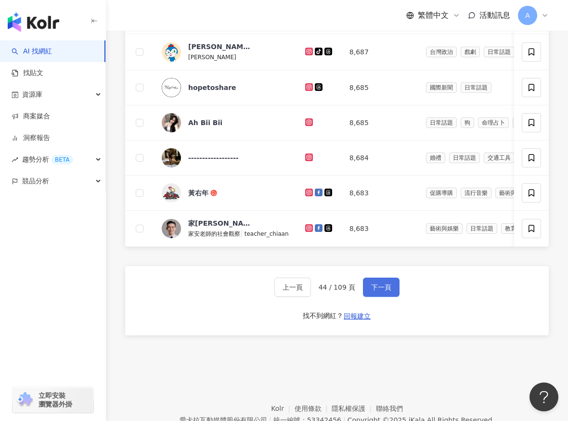
click at [384, 291] on span "下一頁" at bounding box center [381, 288] width 20 height 8
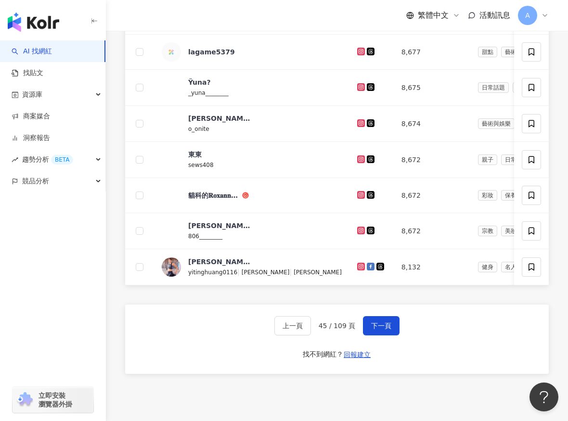
scroll to position [357, 0]
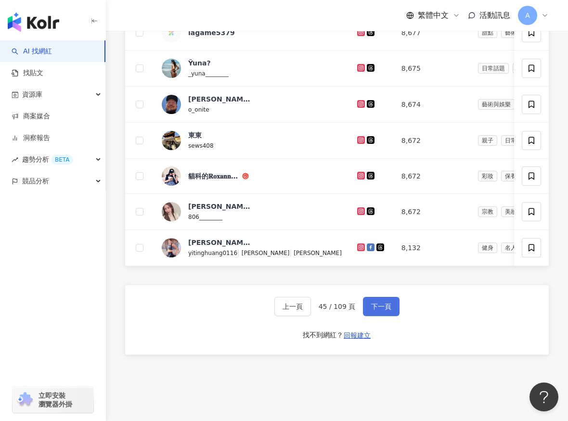
click at [375, 311] on span "下一頁" at bounding box center [381, 307] width 20 height 8
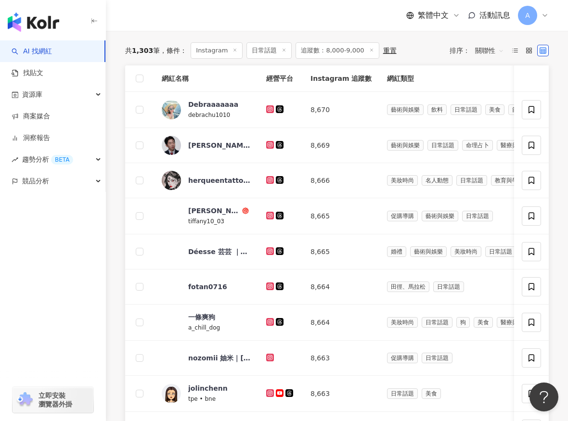
scroll to position [117, 0]
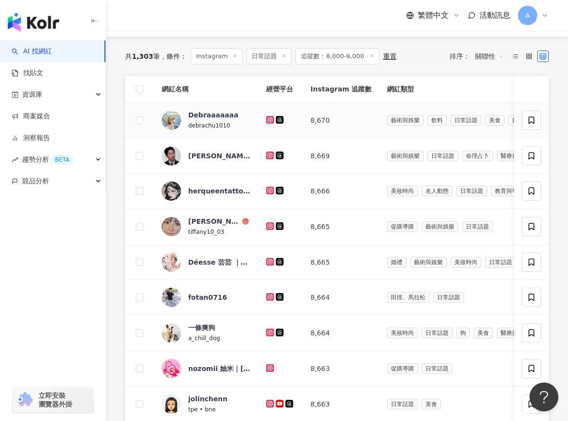
click at [270, 120] on icon at bounding box center [269, 119] width 1 height 1
click at [269, 154] on icon at bounding box center [270, 155] width 4 height 4
click at [270, 189] on icon at bounding box center [270, 190] width 4 height 4
click at [270, 223] on icon at bounding box center [270, 227] width 8 height 8
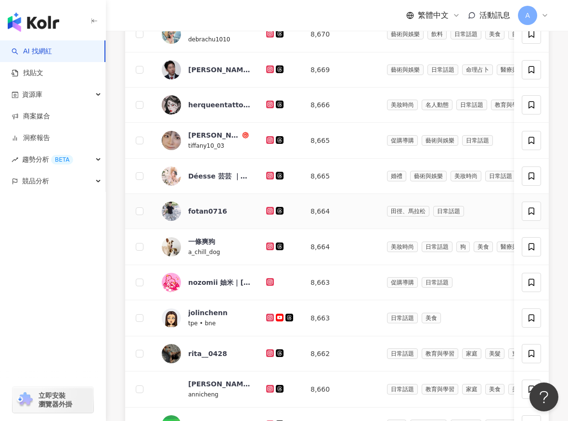
scroll to position [189, 0]
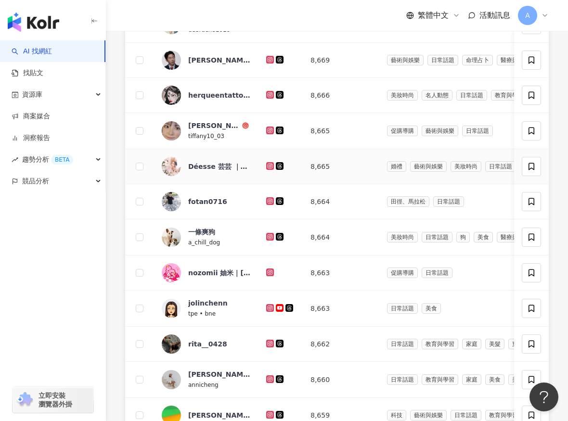
click at [272, 170] on g at bounding box center [270, 166] width 8 height 8
click at [271, 203] on icon at bounding box center [270, 201] width 4 height 4
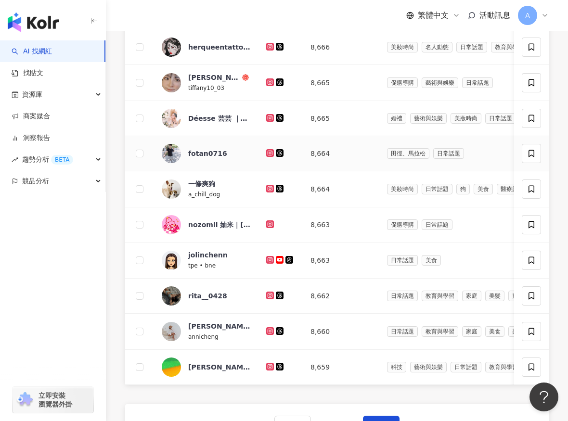
scroll to position [245, 0]
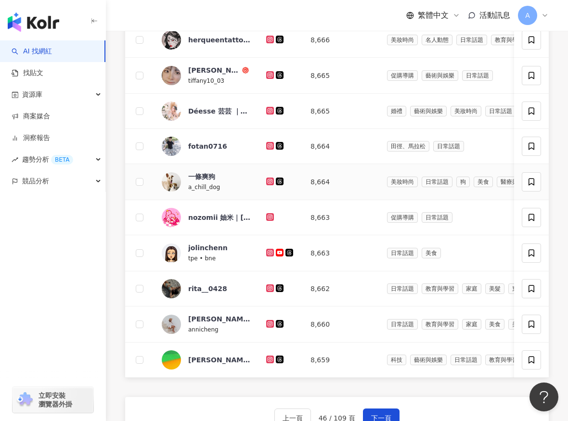
click at [269, 185] on icon at bounding box center [270, 182] width 8 height 8
click at [268, 257] on icon at bounding box center [270, 253] width 8 height 8
click at [268, 290] on icon at bounding box center [270, 288] width 4 height 4
click at [271, 327] on icon at bounding box center [270, 324] width 6 height 6
click at [271, 363] on icon at bounding box center [270, 360] width 6 height 6
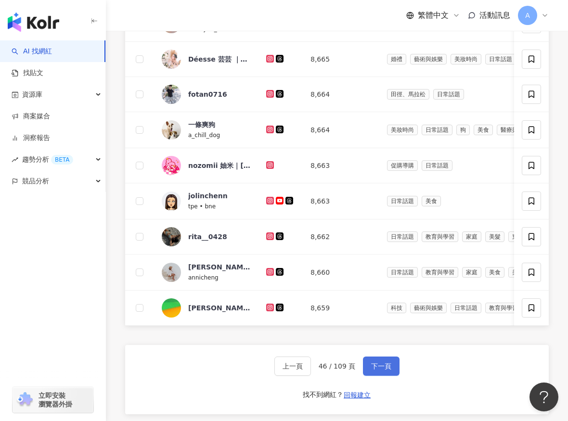
click at [378, 370] on span "下一頁" at bounding box center [381, 367] width 20 height 8
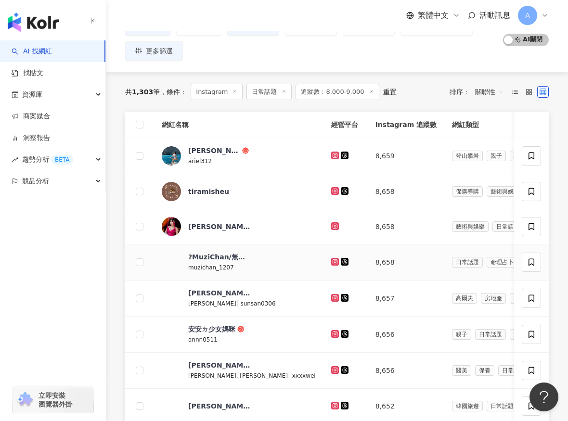
scroll to position [65, 0]
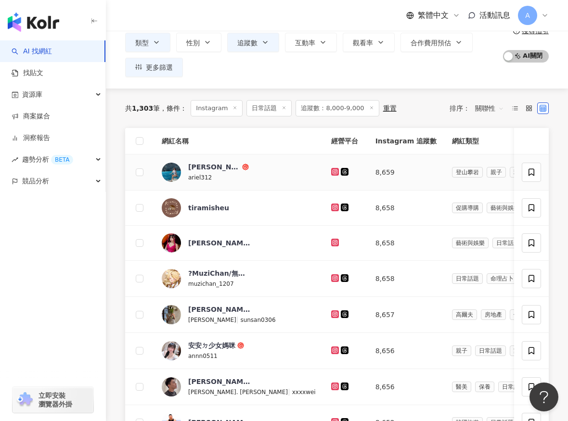
click at [332, 172] on icon at bounding box center [335, 172] width 6 height 6
click at [332, 205] on icon at bounding box center [335, 208] width 6 height 6
click at [331, 241] on g at bounding box center [335, 243] width 8 height 8
click at [331, 275] on icon at bounding box center [335, 279] width 8 height 8
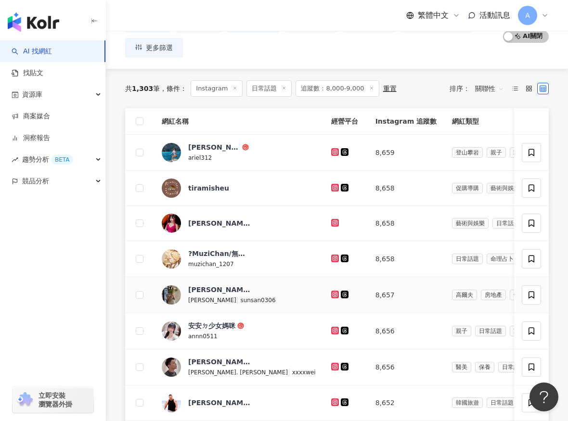
click at [331, 291] on icon at bounding box center [335, 295] width 8 height 8
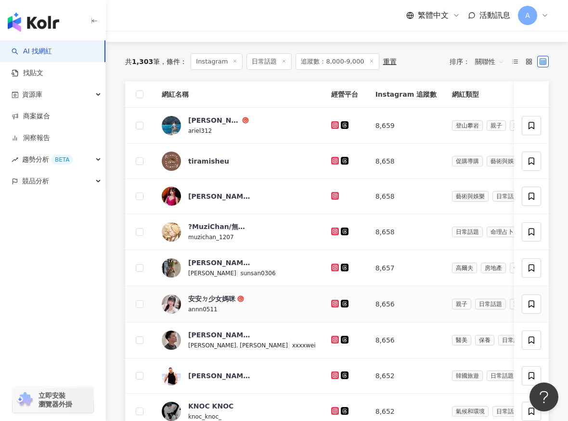
click at [332, 302] on icon at bounding box center [335, 304] width 6 height 6
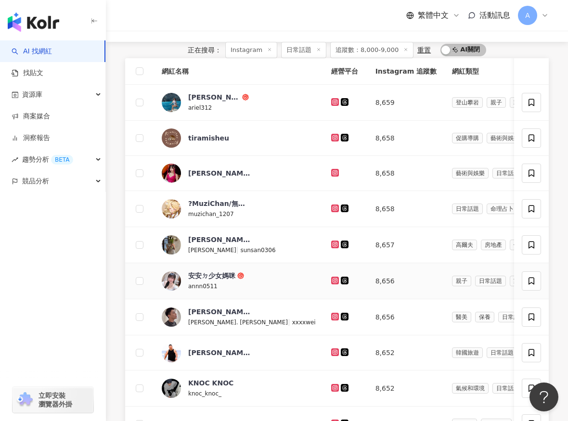
scroll to position [152, 0]
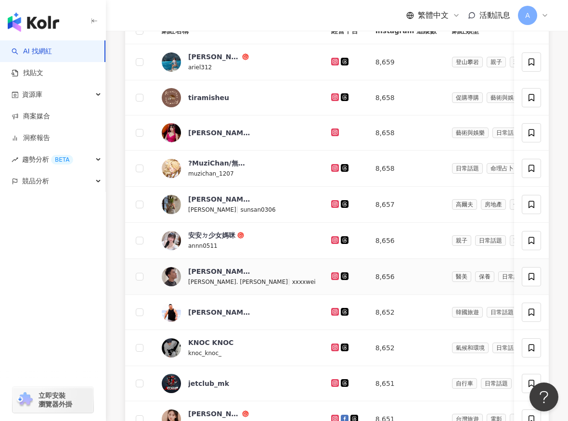
click at [331, 280] on icon at bounding box center [335, 277] width 8 height 8
click at [331, 316] on icon at bounding box center [335, 312] width 8 height 8
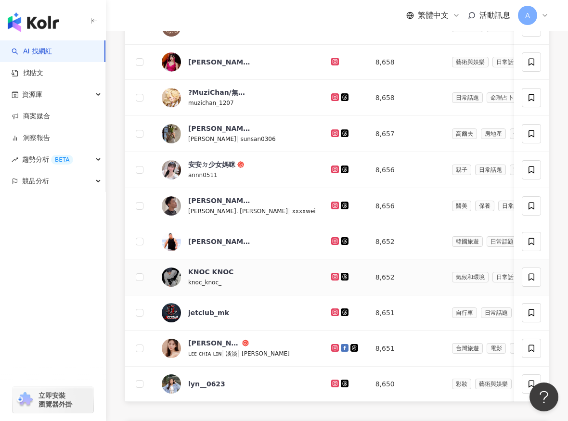
scroll to position [223, 0]
click at [324, 295] on td at bounding box center [346, 277] width 44 height 36
click at [331, 280] on icon at bounding box center [335, 277] width 8 height 8
click at [332, 351] on icon at bounding box center [335, 348] width 6 height 6
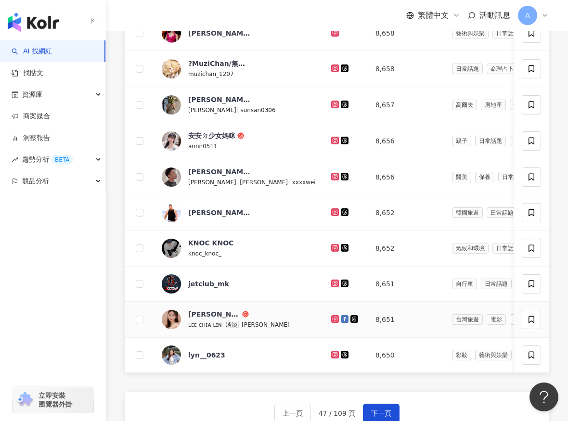
scroll to position [255, 0]
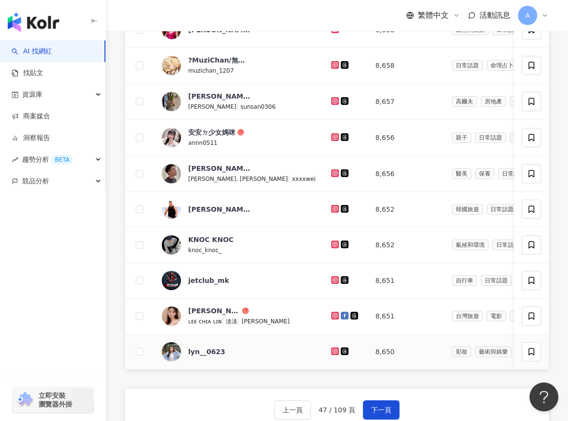
click at [331, 355] on icon at bounding box center [335, 352] width 8 height 8
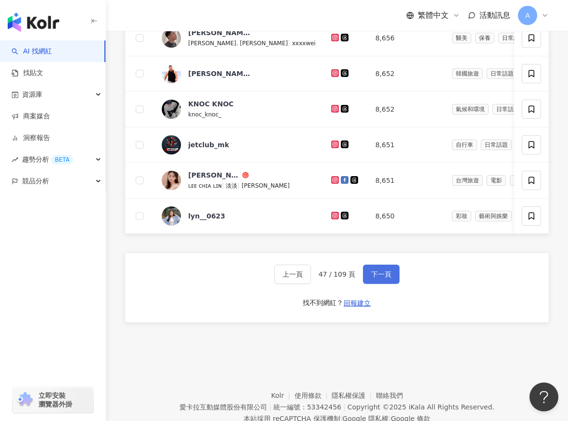
click at [372, 278] on span "下一頁" at bounding box center [381, 275] width 20 height 8
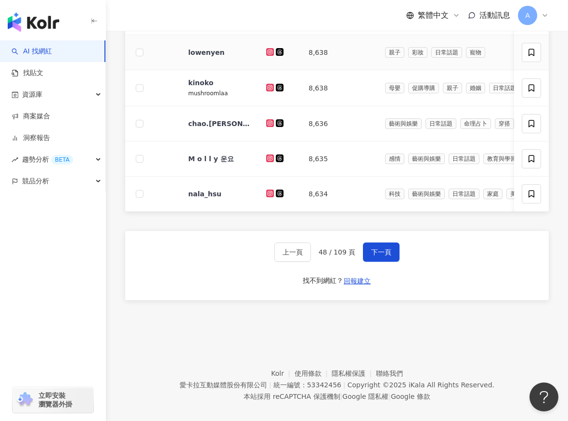
scroll to position [417, 0]
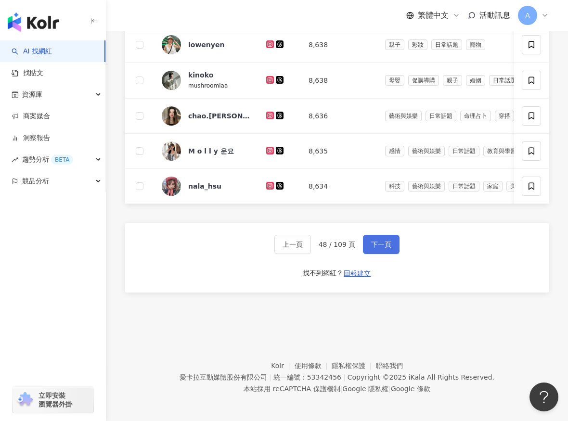
click at [383, 254] on button "下一頁" at bounding box center [381, 244] width 37 height 19
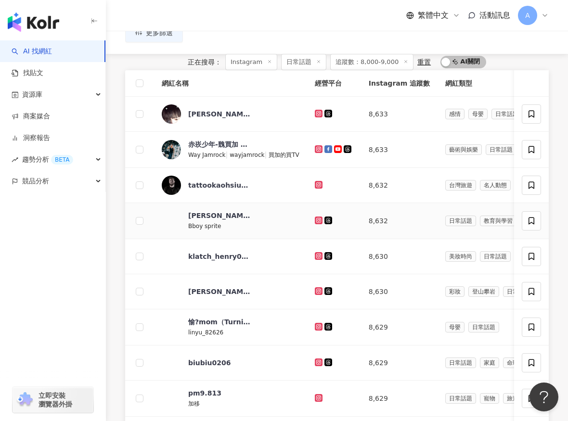
scroll to position [93, 0]
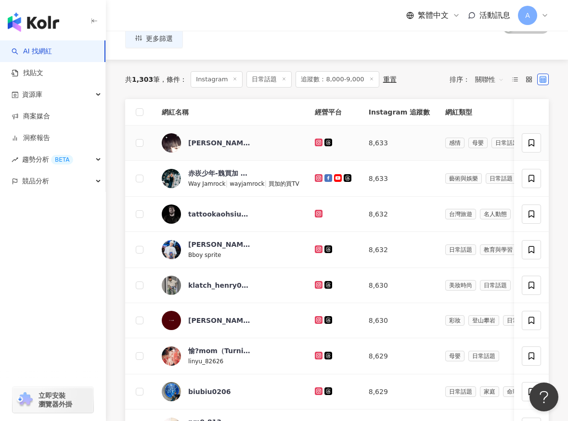
click at [316, 143] on icon at bounding box center [319, 143] width 6 height 6
click at [317, 176] on icon at bounding box center [319, 178] width 4 height 4
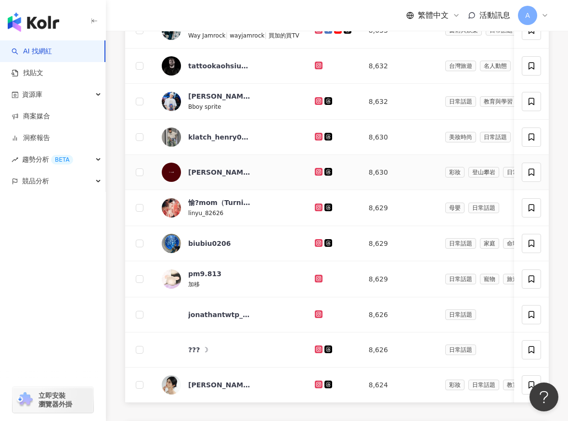
scroll to position [412, 0]
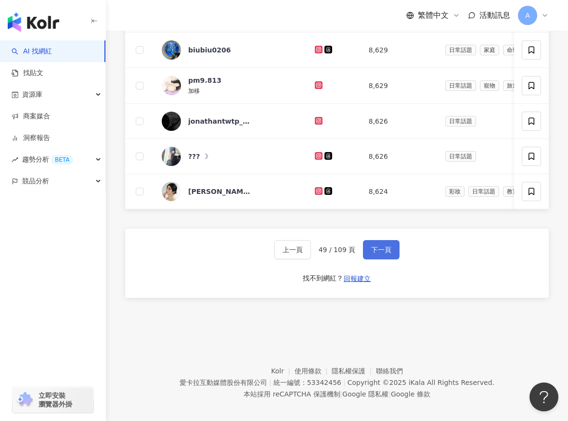
click at [379, 254] on span "下一頁" at bounding box center [381, 250] width 20 height 8
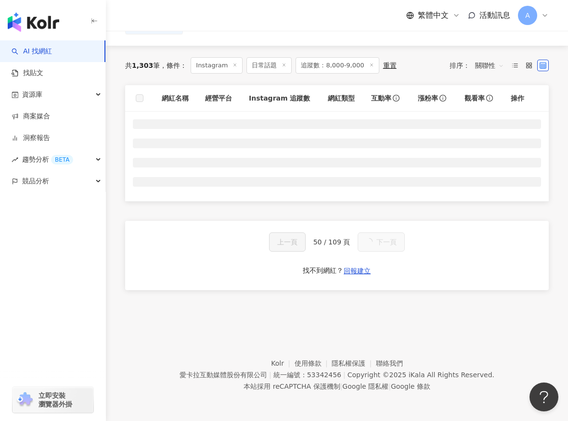
scroll to position [100, 0]
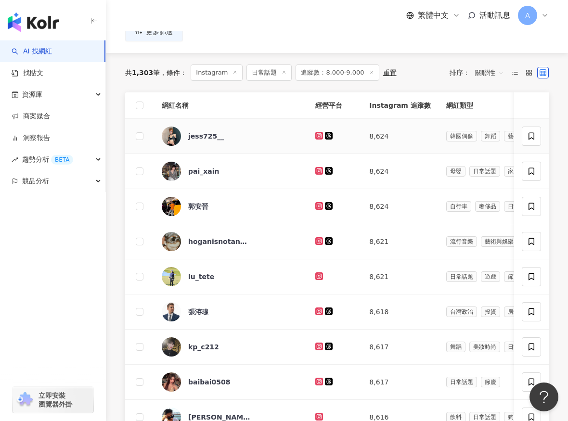
click at [317, 137] on icon at bounding box center [319, 135] width 4 height 4
click at [317, 169] on icon at bounding box center [319, 171] width 4 height 4
click at [315, 203] on icon at bounding box center [319, 206] width 8 height 8
click at [319, 241] on icon at bounding box center [319, 240] width 1 height 1
click at [316, 277] on icon at bounding box center [319, 277] width 6 height 6
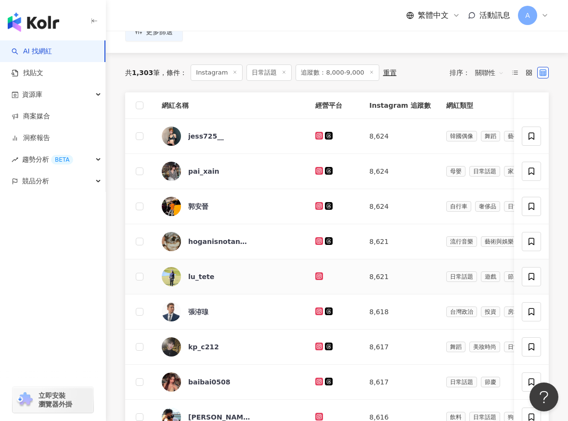
scroll to position [129, 0]
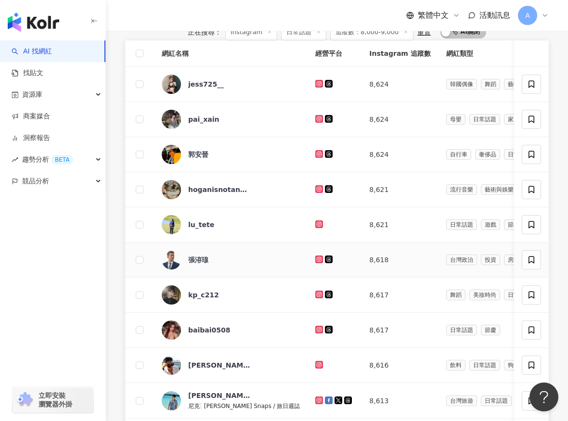
click at [317, 261] on icon at bounding box center [319, 259] width 4 height 4
click at [315, 299] on icon at bounding box center [319, 295] width 8 height 8
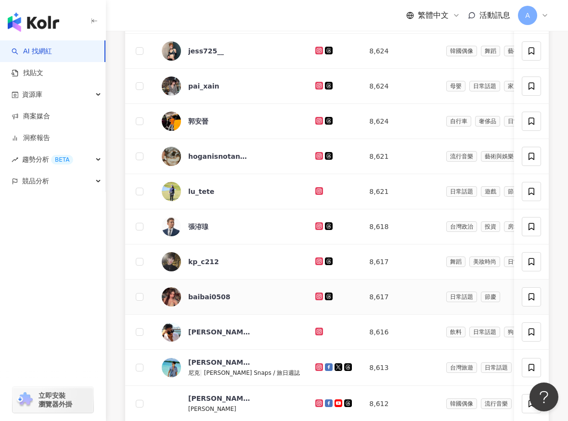
scroll to position [162, 0]
click at [317, 299] on icon at bounding box center [319, 297] width 4 height 4
click at [317, 334] on icon at bounding box center [319, 332] width 4 height 4
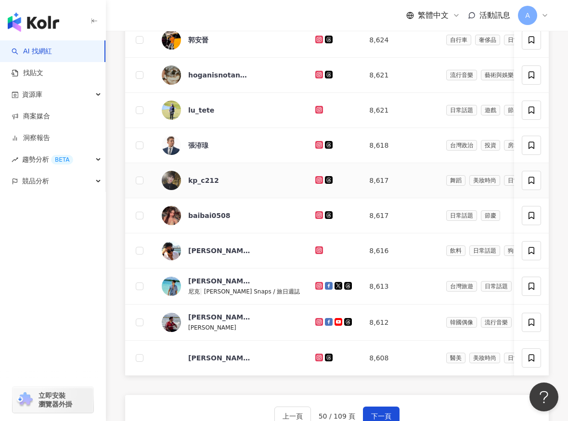
scroll to position [258, 0]
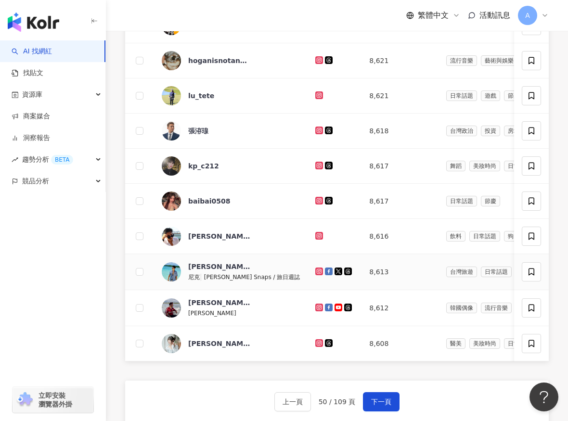
click at [316, 275] on icon at bounding box center [319, 272] width 6 height 6
click at [316, 311] on icon at bounding box center [319, 308] width 6 height 6
click at [315, 347] on icon at bounding box center [319, 344] width 8 height 8
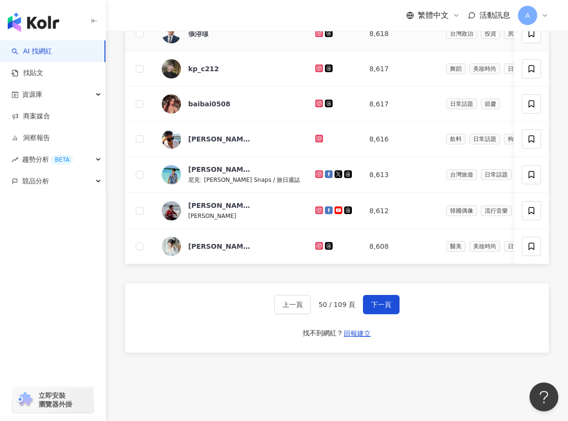
scroll to position [396, 0]
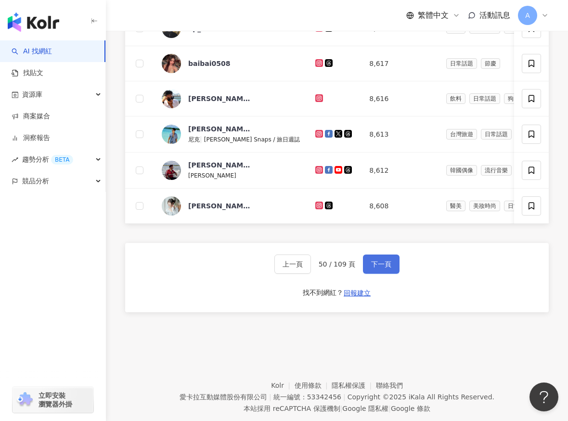
click at [376, 268] on span "下一頁" at bounding box center [381, 265] width 20 height 8
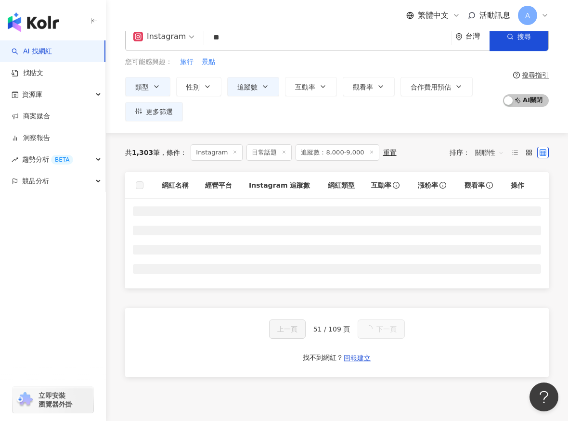
scroll to position [48, 0]
